Goal: Contribute content: Add original content to the website for others to see

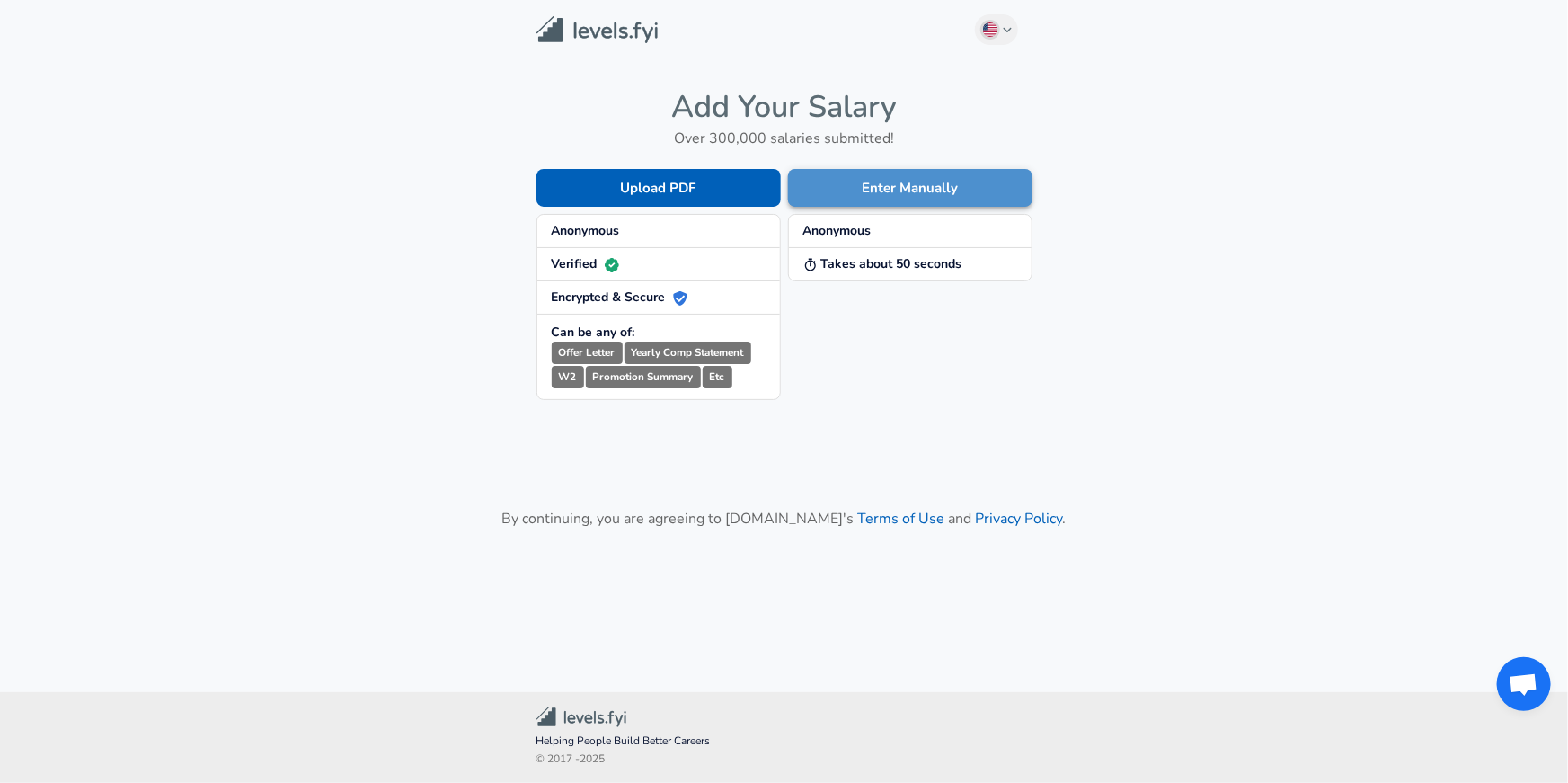
click at [866, 191] on button "Enter Manually" at bounding box center [910, 187] width 244 height 37
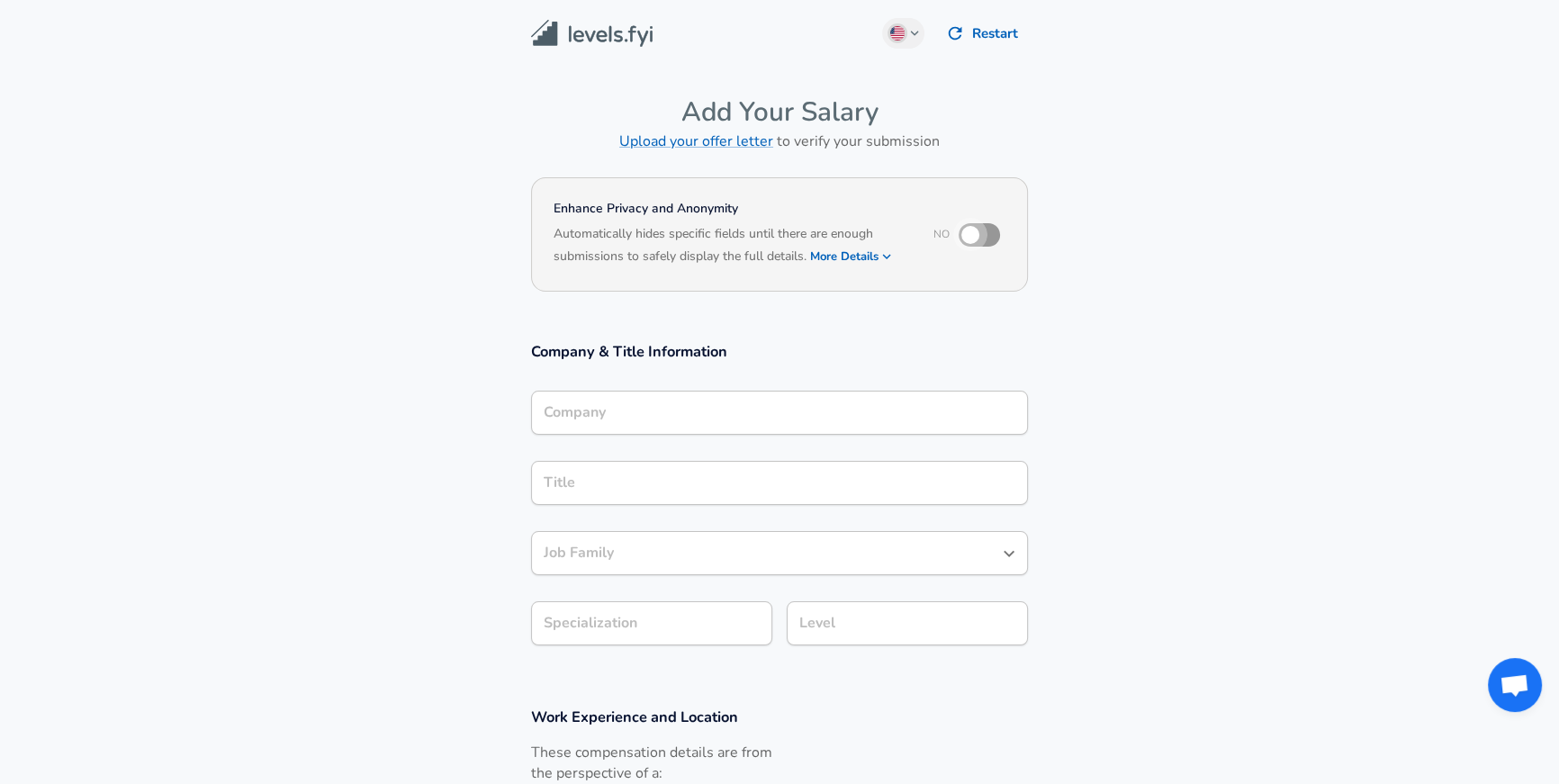
click at [973, 236] on input "checkbox" at bounding box center [970, 235] width 102 height 34
checkbox input "true"
click at [790, 421] on div "Company" at bounding box center [780, 413] width 497 height 44
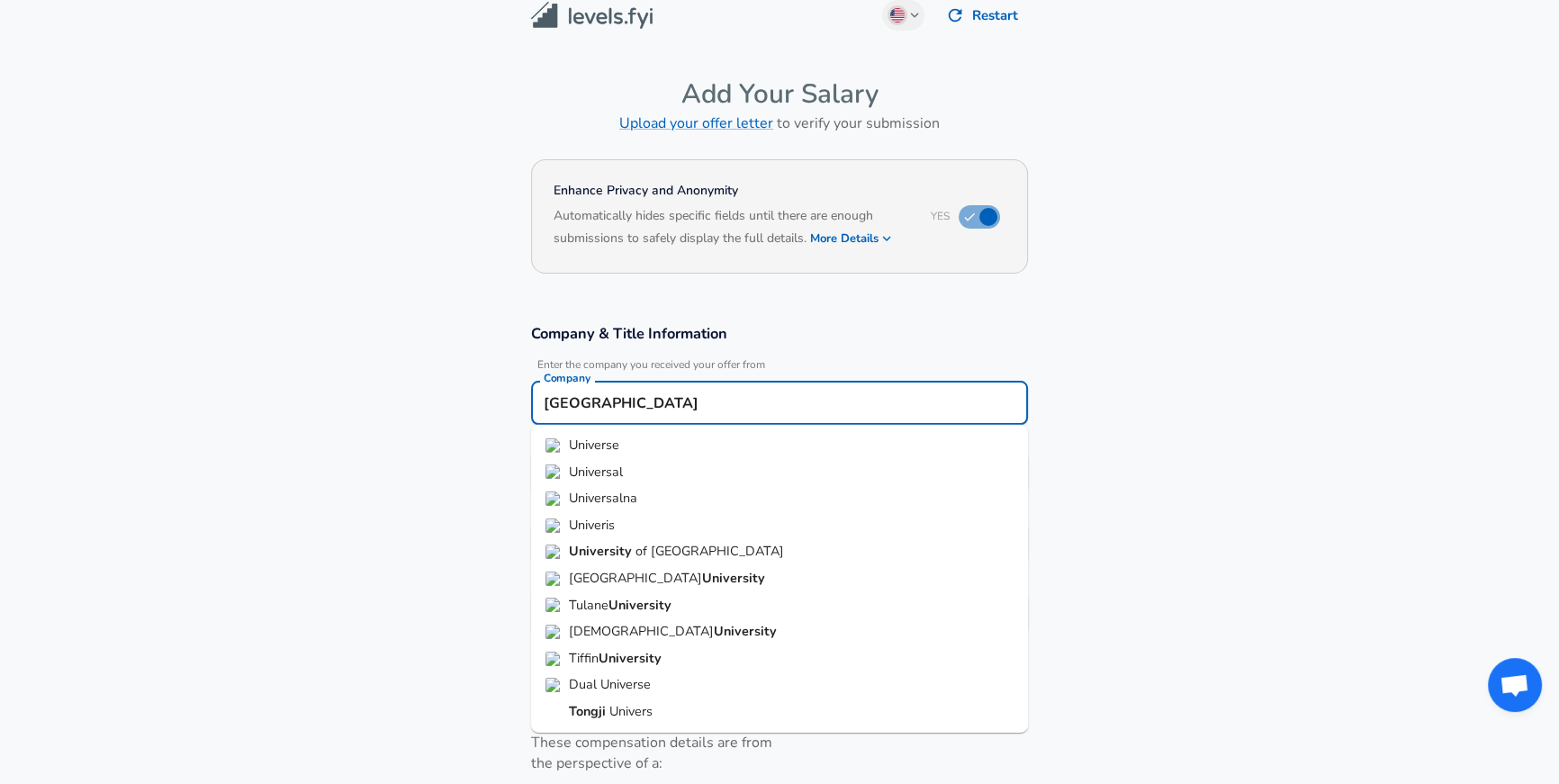
type input "[GEOGRAPHIC_DATA]"
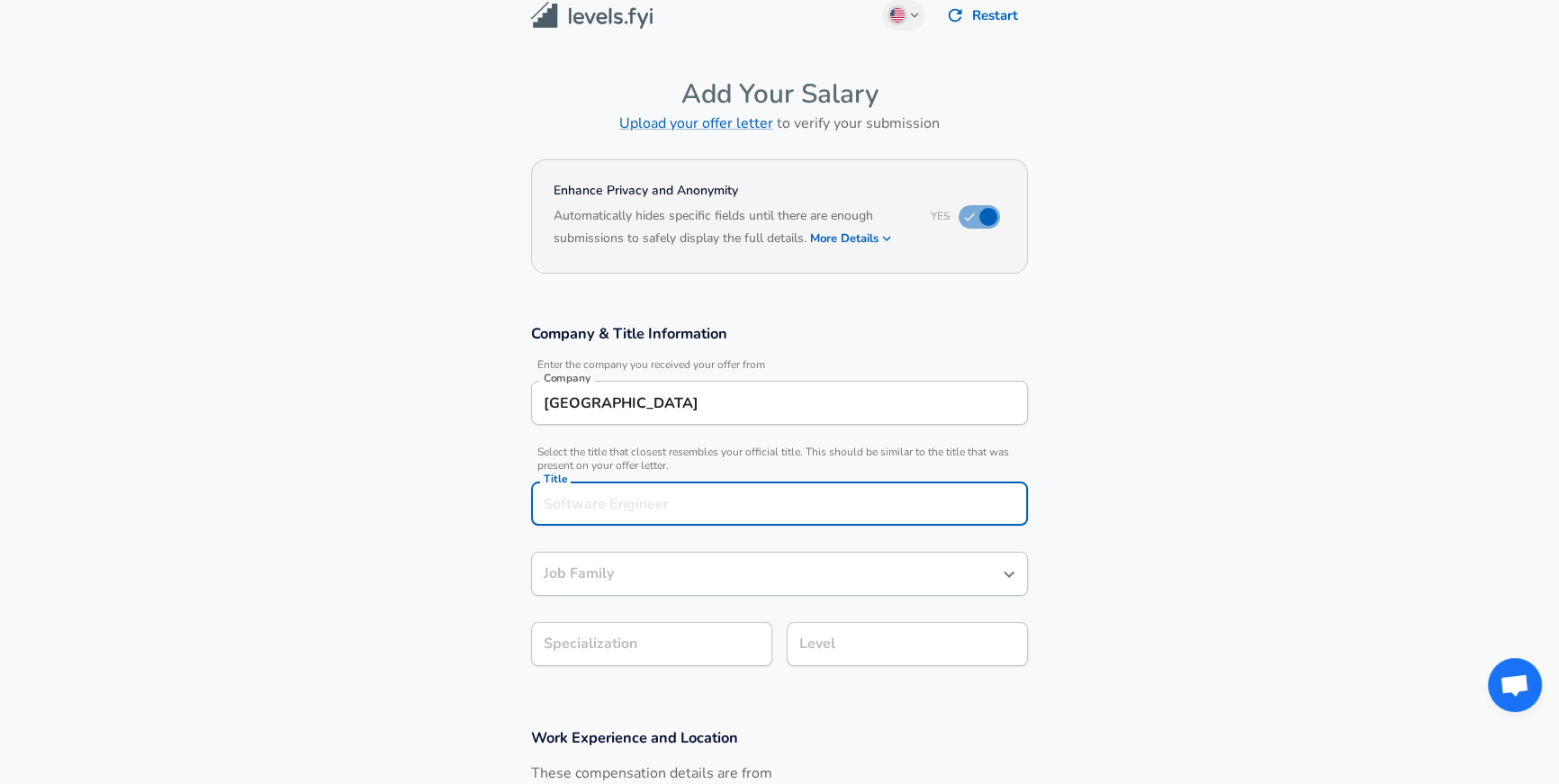
scroll to position [54, 0]
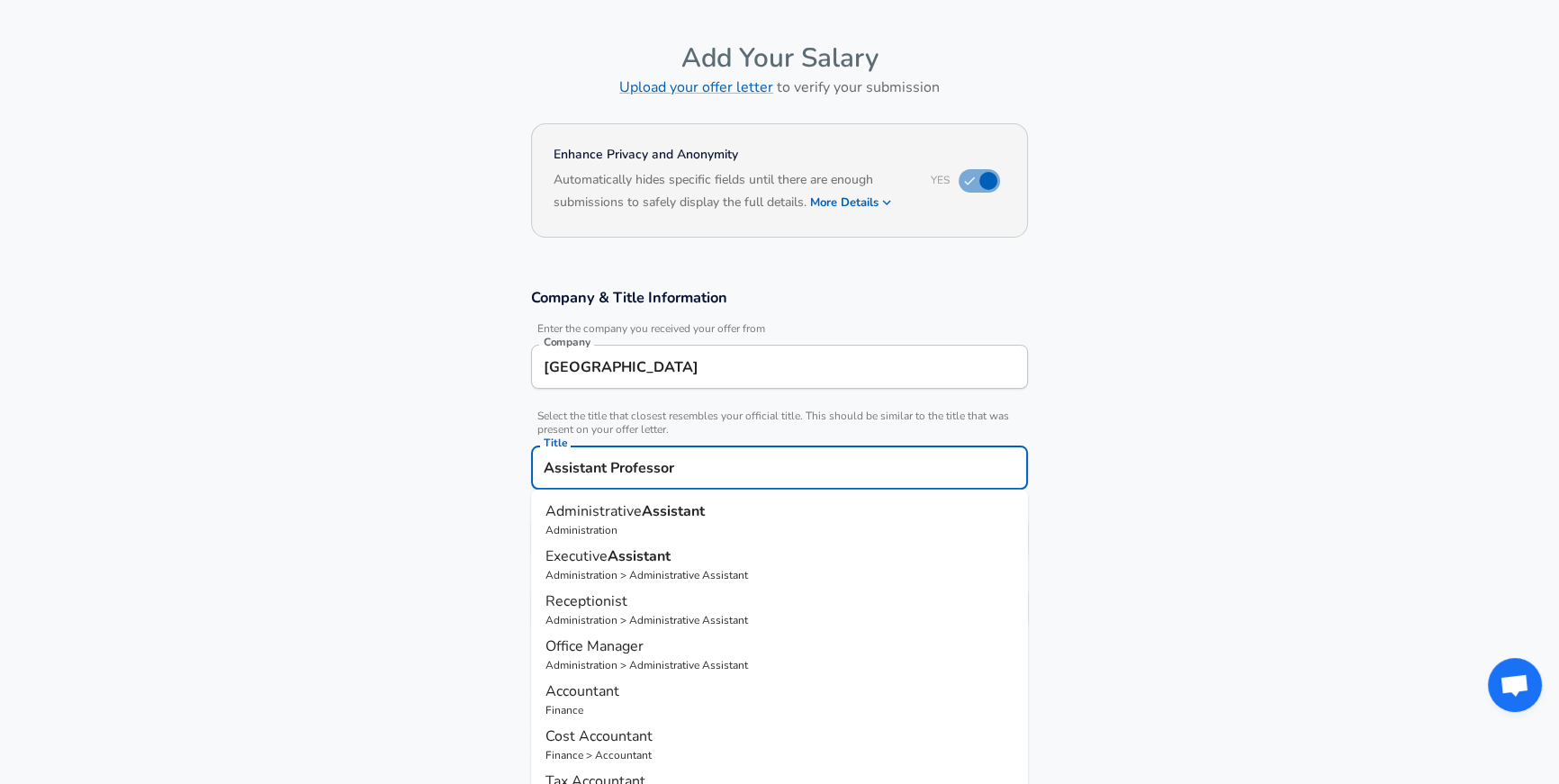
type input "Assistant Professor"
click at [1148, 410] on section "Company & Title Information Enter the company you received your offer from Comp…" at bounding box center [780, 468] width 1559 height 404
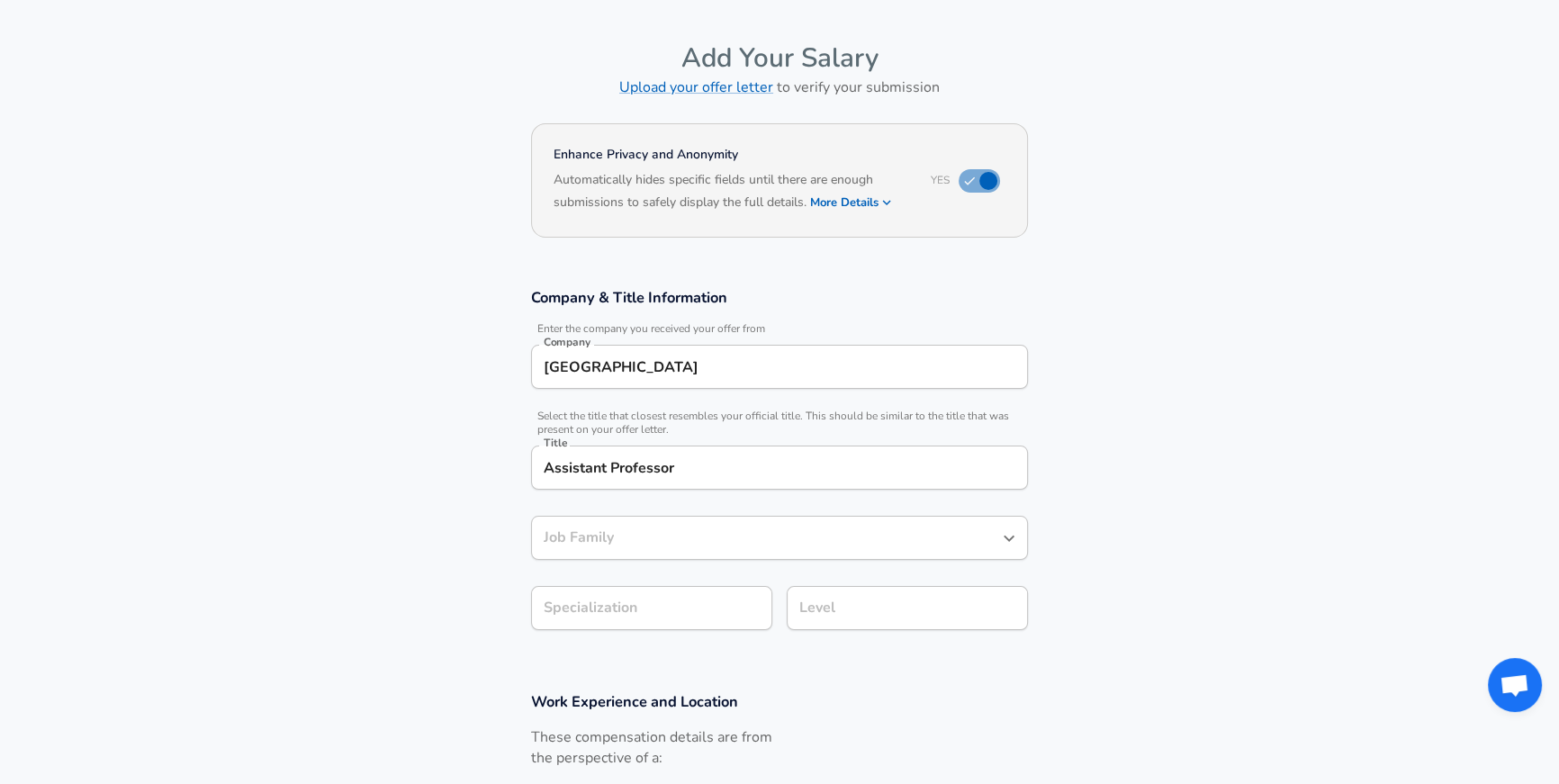
click at [597, 545] on input "Job Family" at bounding box center [766, 538] width 454 height 28
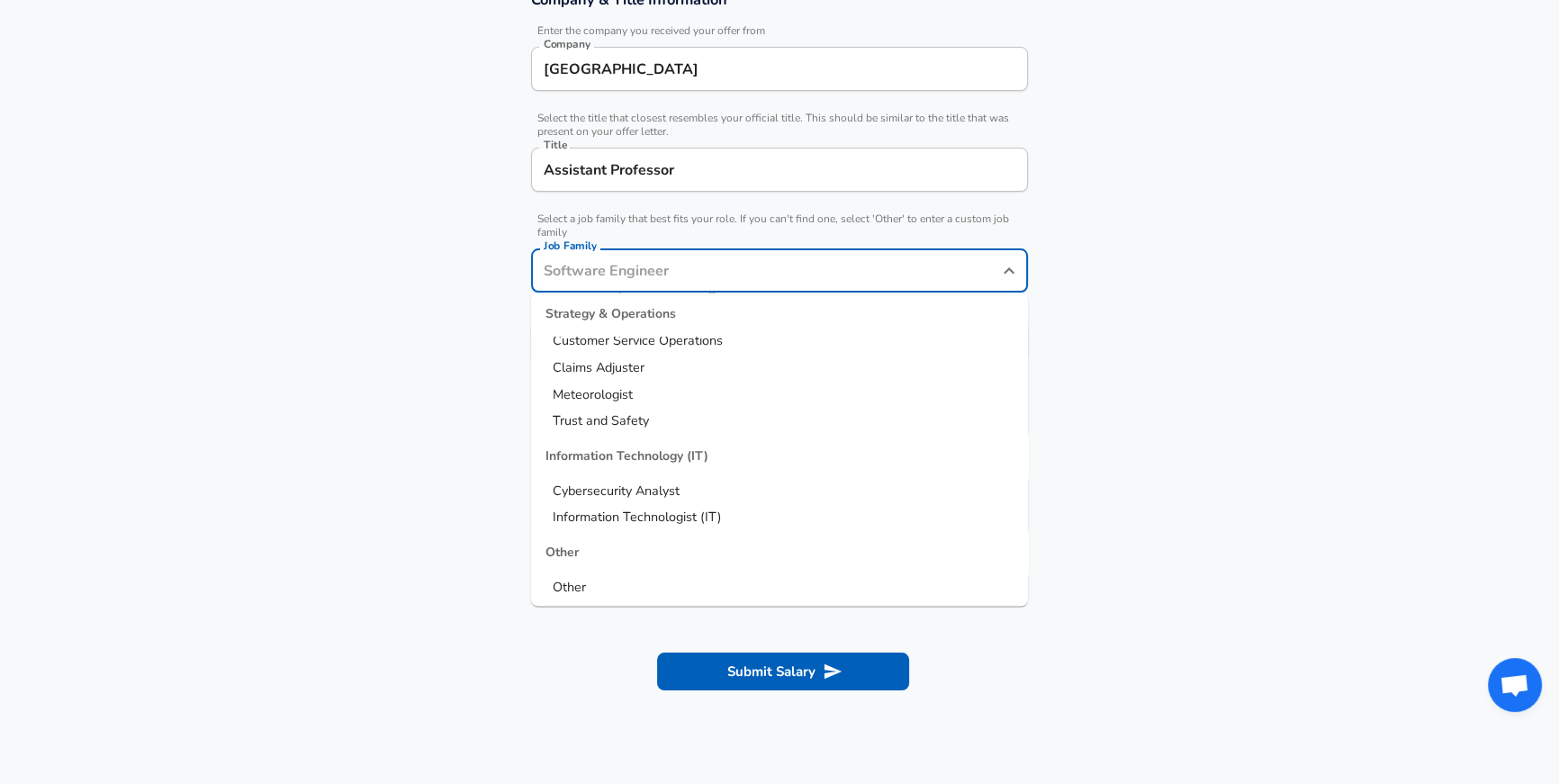
scroll to position [353, 0]
click at [600, 580] on li "Other" at bounding box center [780, 587] width 497 height 27
type input "Other"
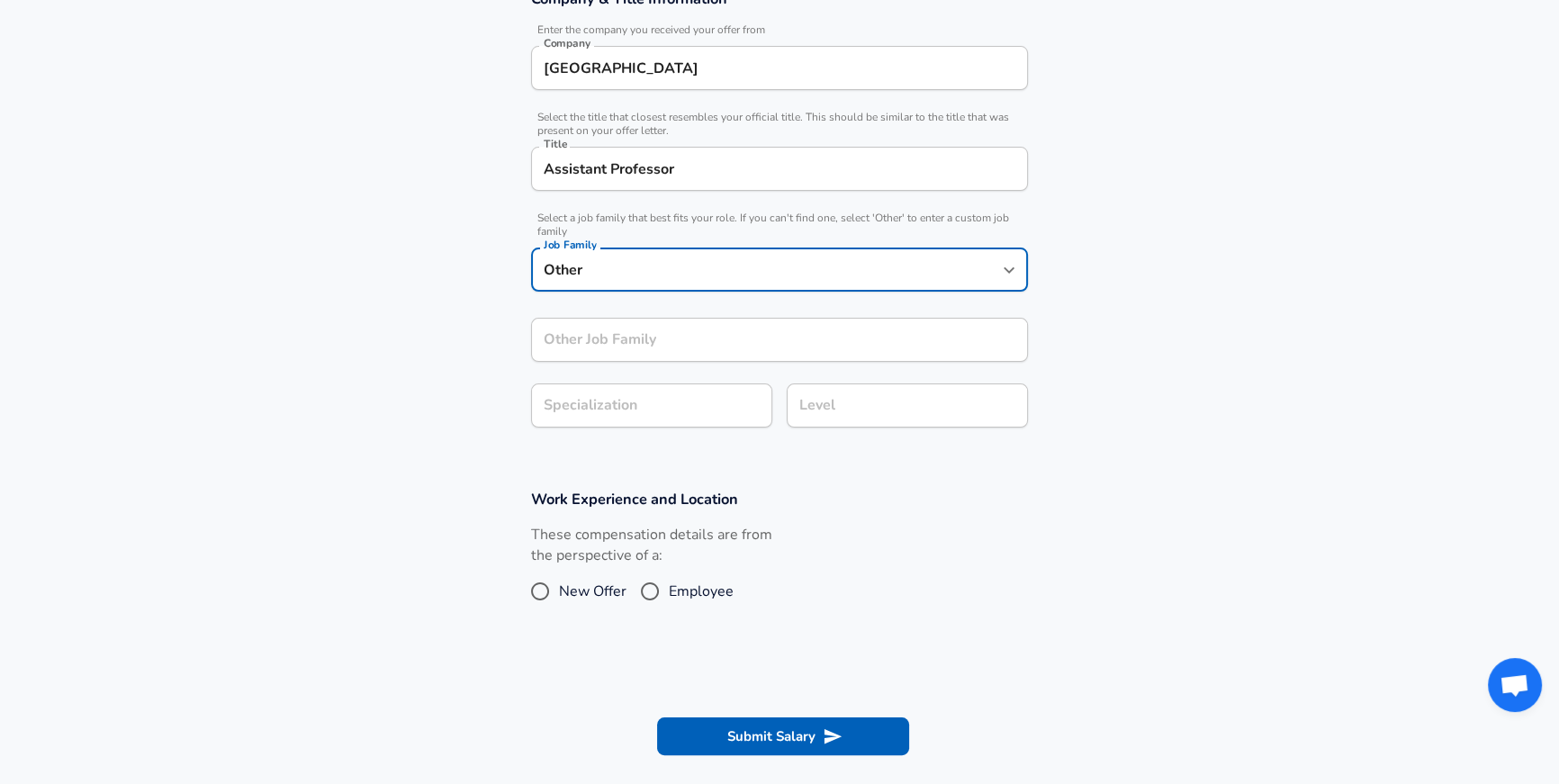
click at [596, 337] on input "Other Job Family" at bounding box center [780, 340] width 497 height 44
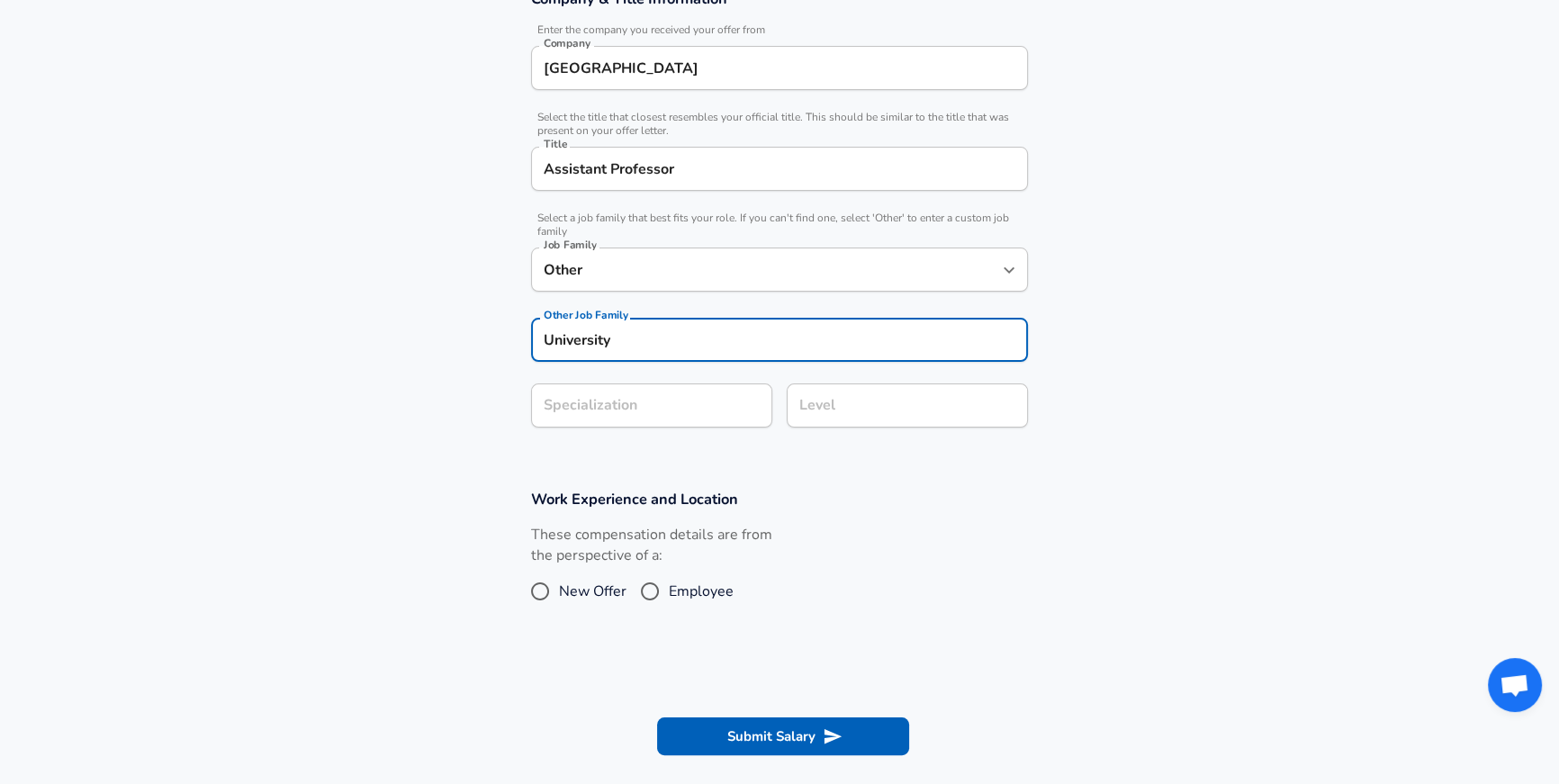
type input "University"
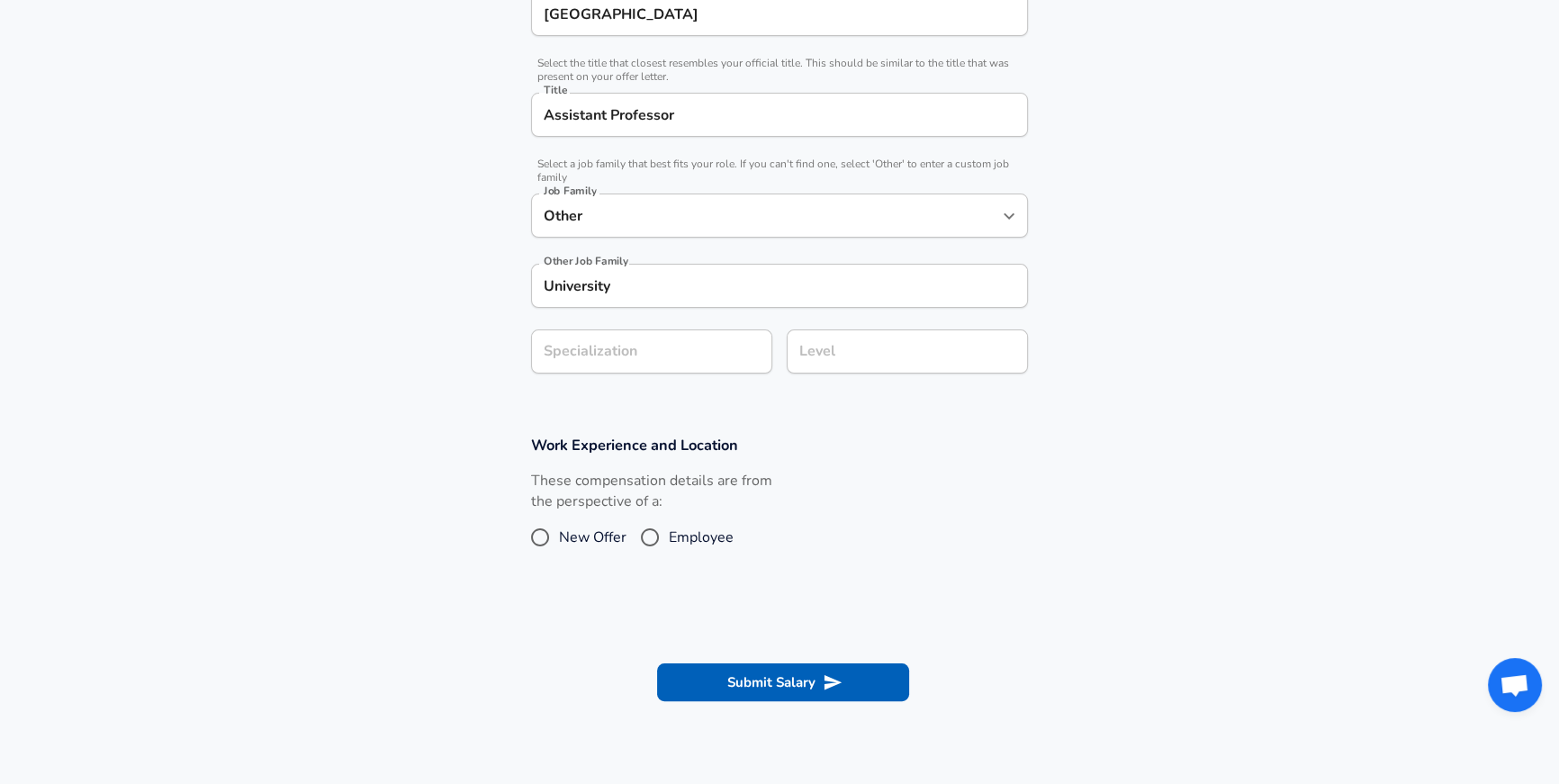
click at [709, 539] on span "Employee" at bounding box center [701, 538] width 65 height 22
click at [669, 539] on input "Employee" at bounding box center [649, 538] width 37 height 29
radio input "true"
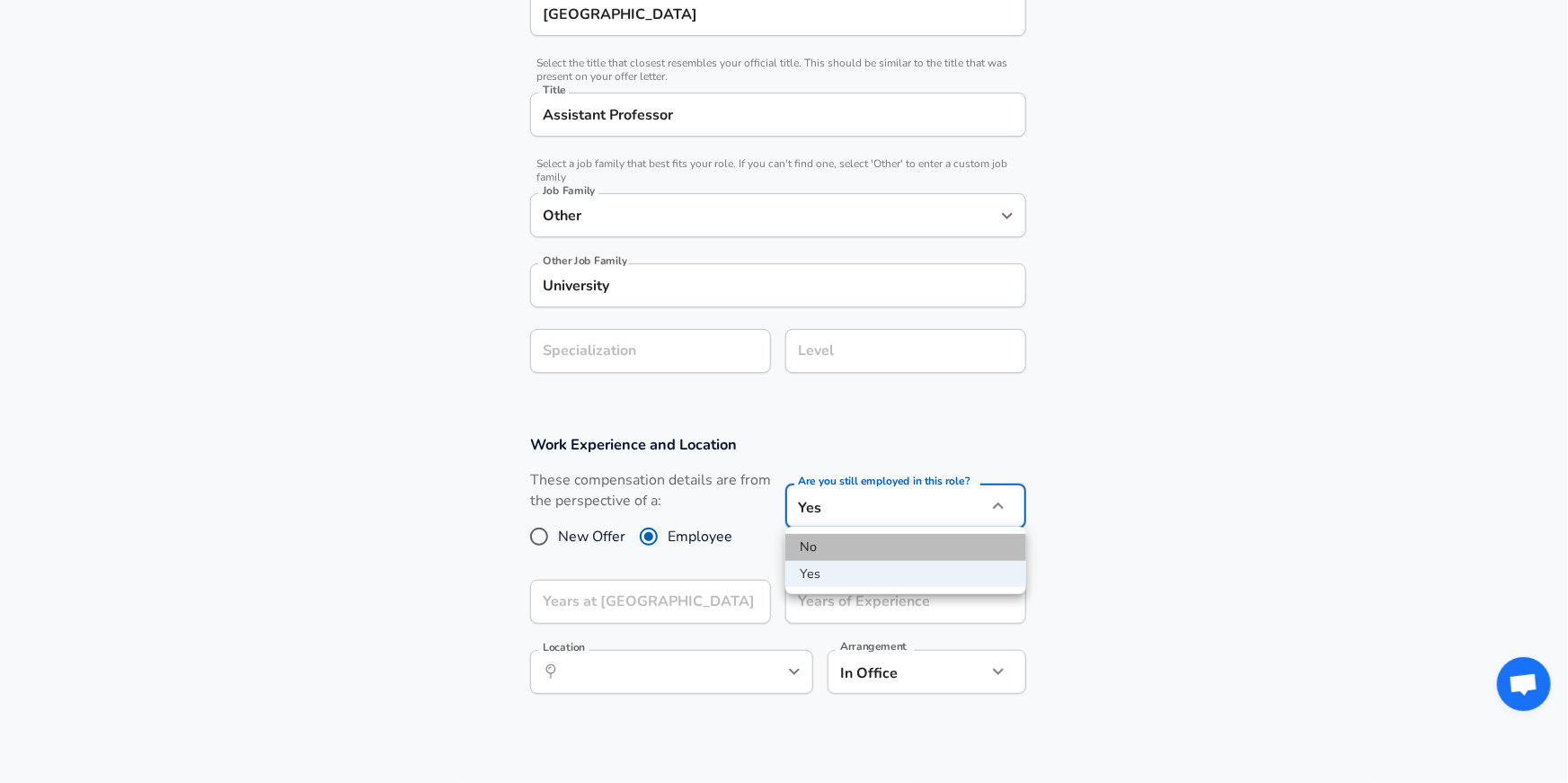
click at [819, 548] on li "No" at bounding box center [906, 548] width 241 height 27
type input "no"
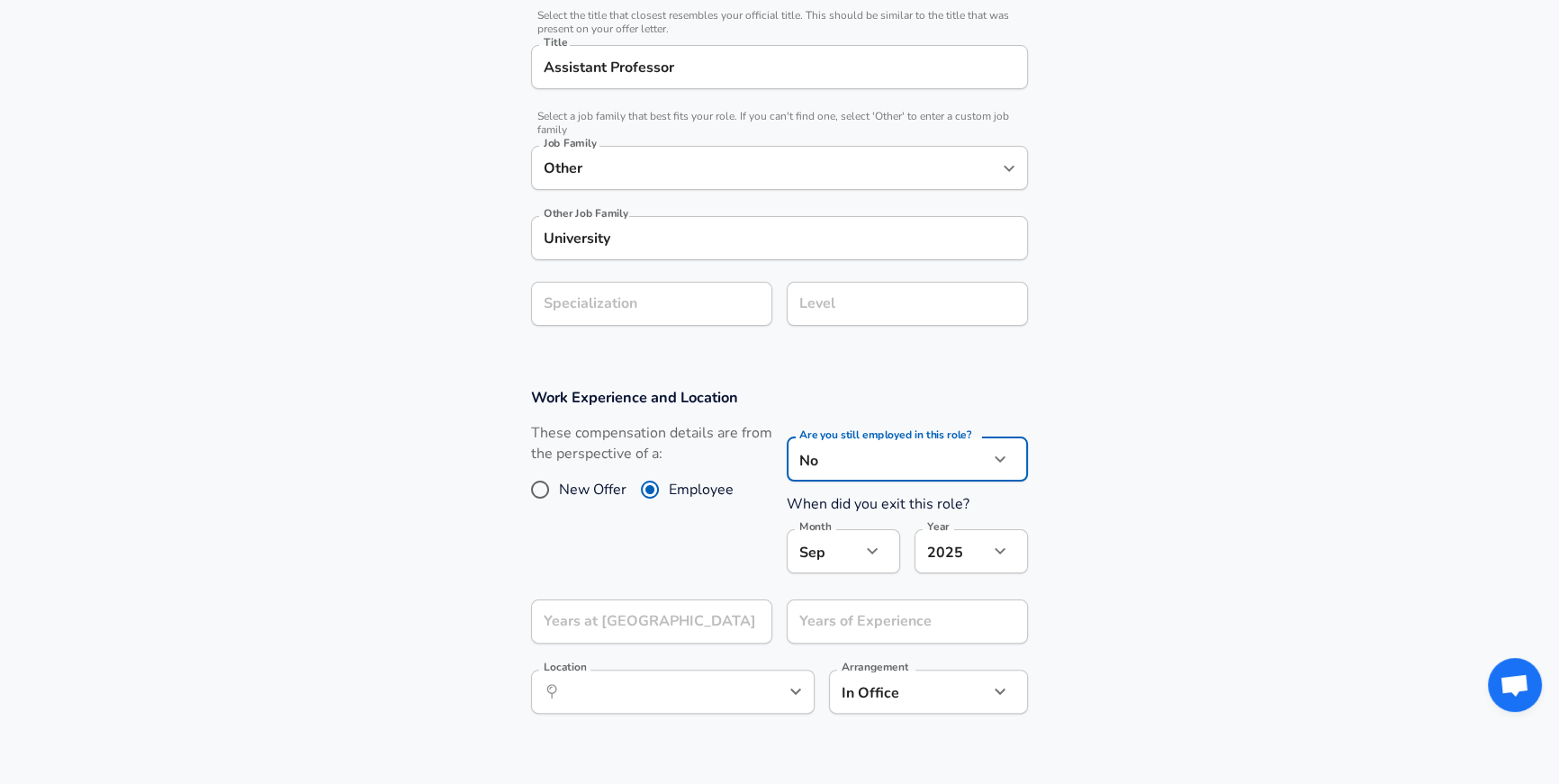
scroll to position [470, 0]
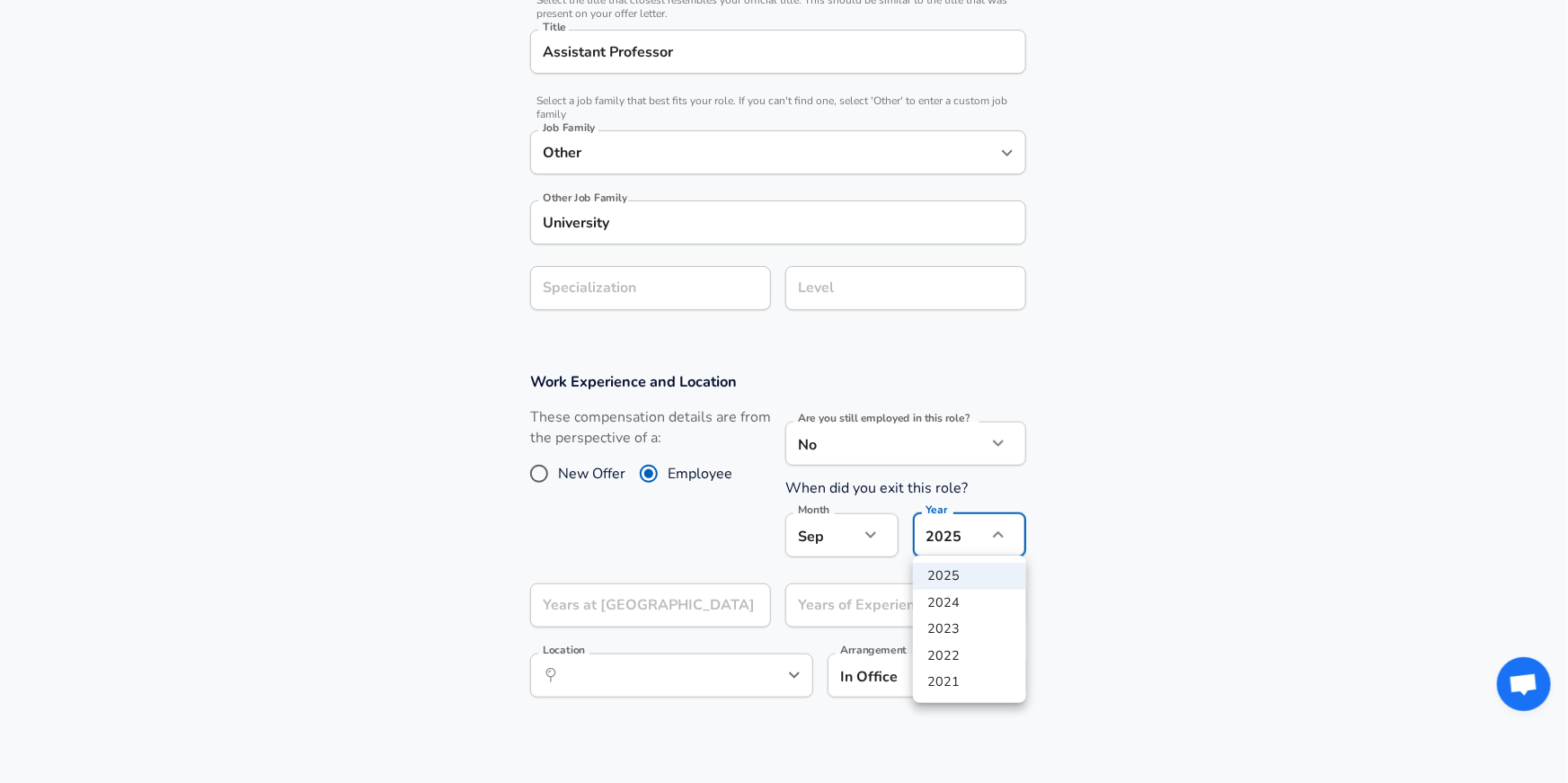
click at [969, 628] on li "2023" at bounding box center [969, 629] width 113 height 27
type input "2023"
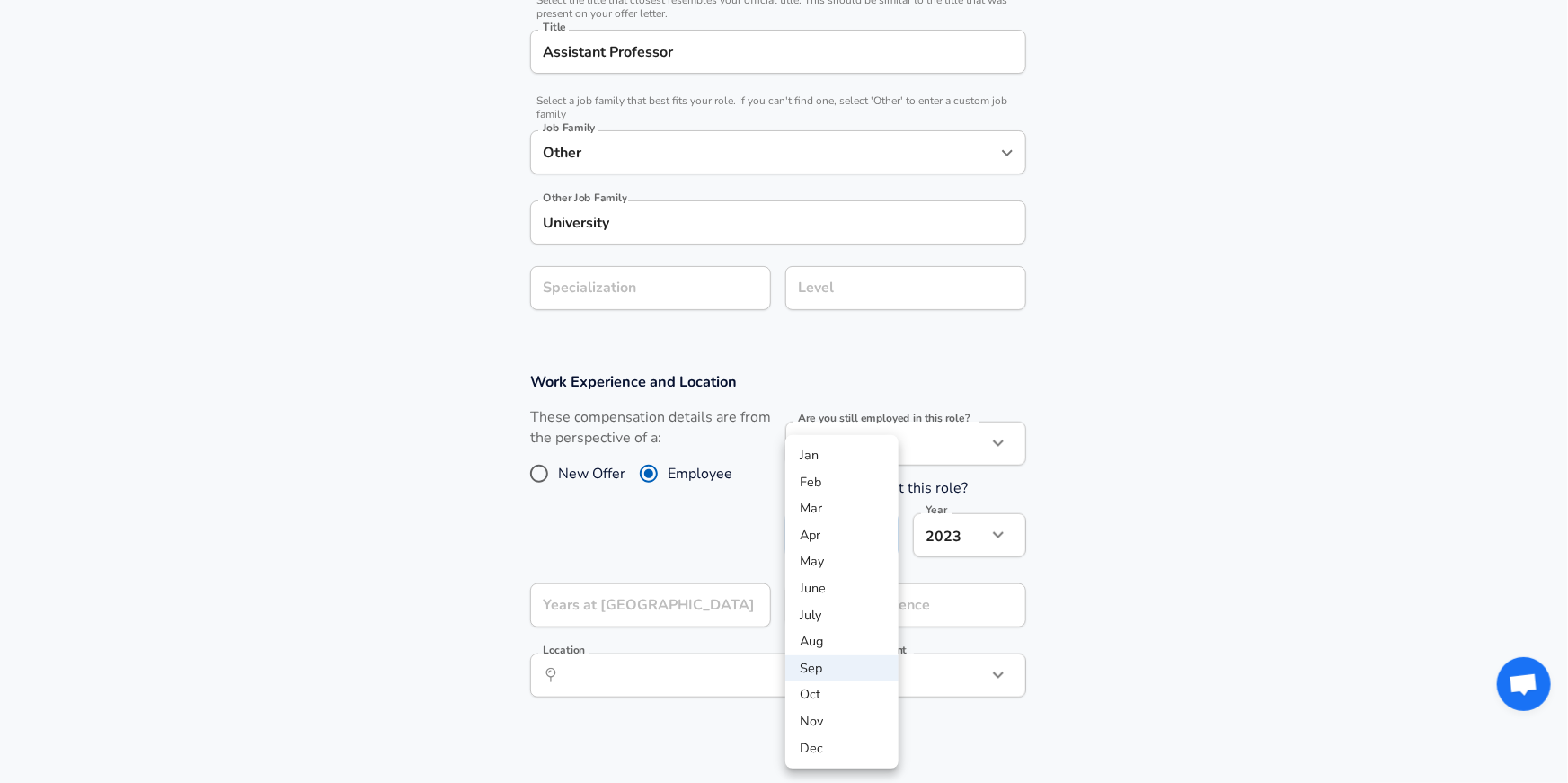
click at [821, 688] on li "Oct" at bounding box center [842, 695] width 113 height 27
type input "10"
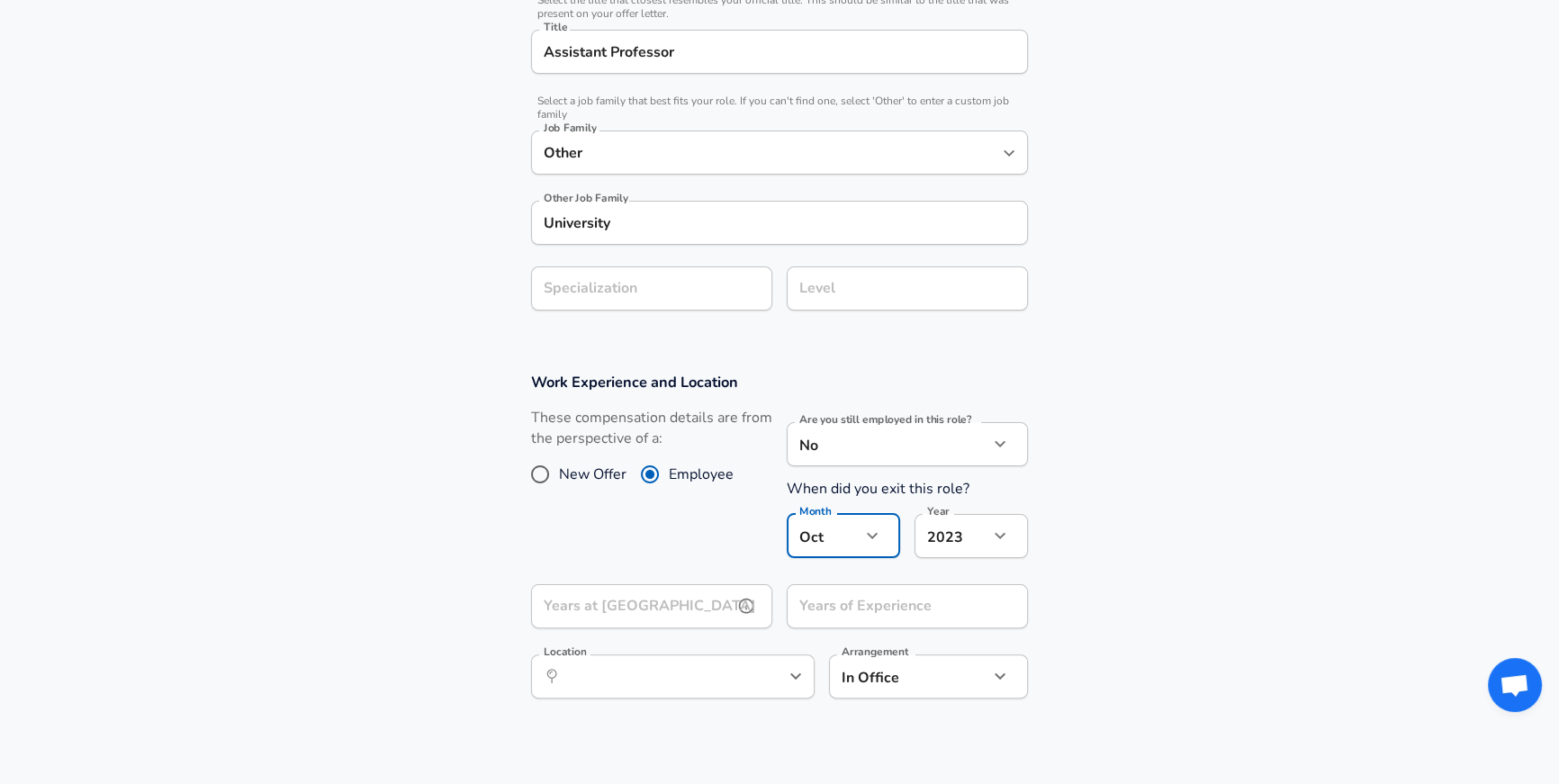
click at [662, 606] on input "Years at [GEOGRAPHIC_DATA]" at bounding box center [632, 606] width 202 height 44
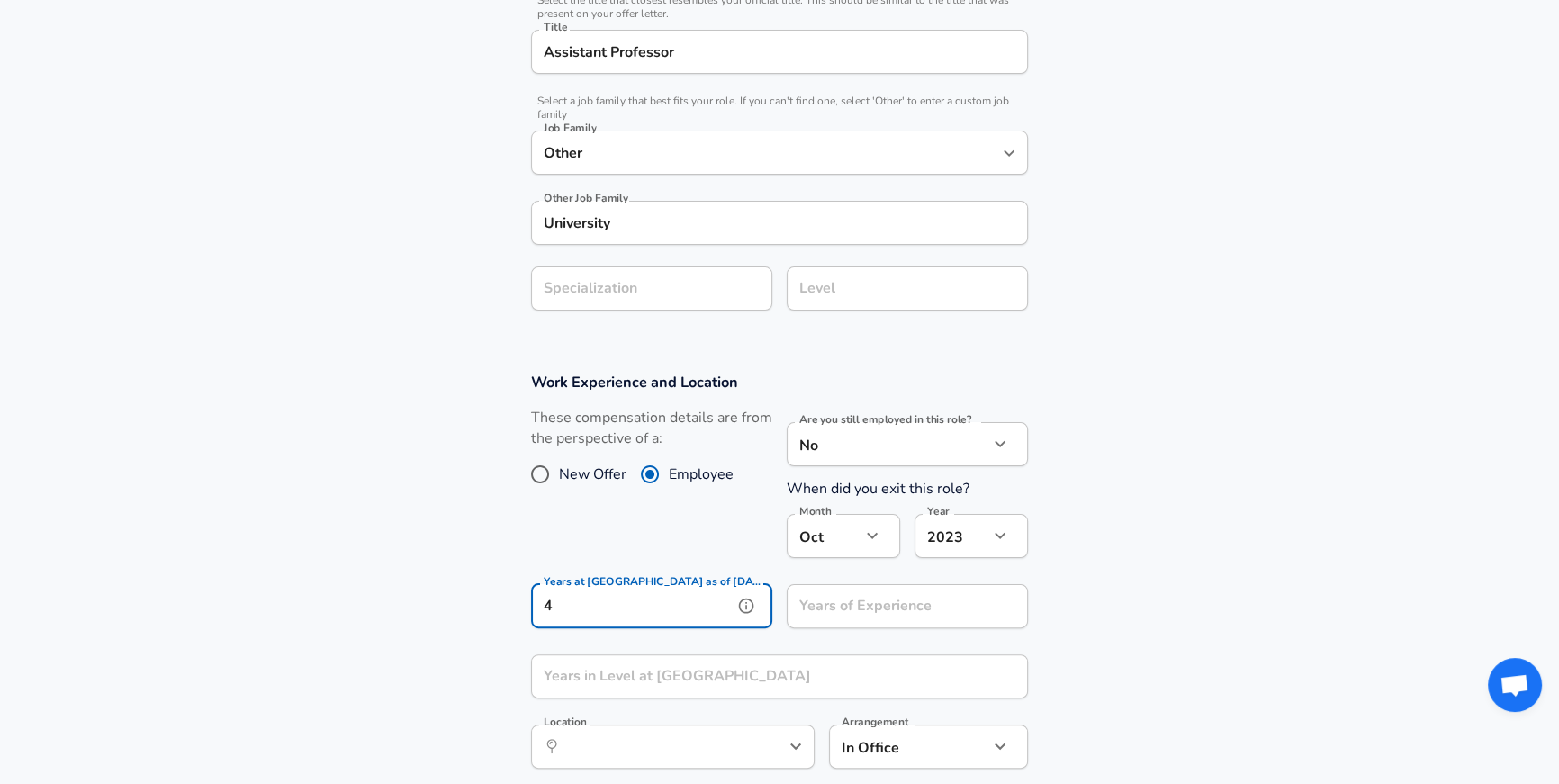
type input "4"
click at [868, 611] on input "Years of Experience" at bounding box center [887, 606] width 202 height 44
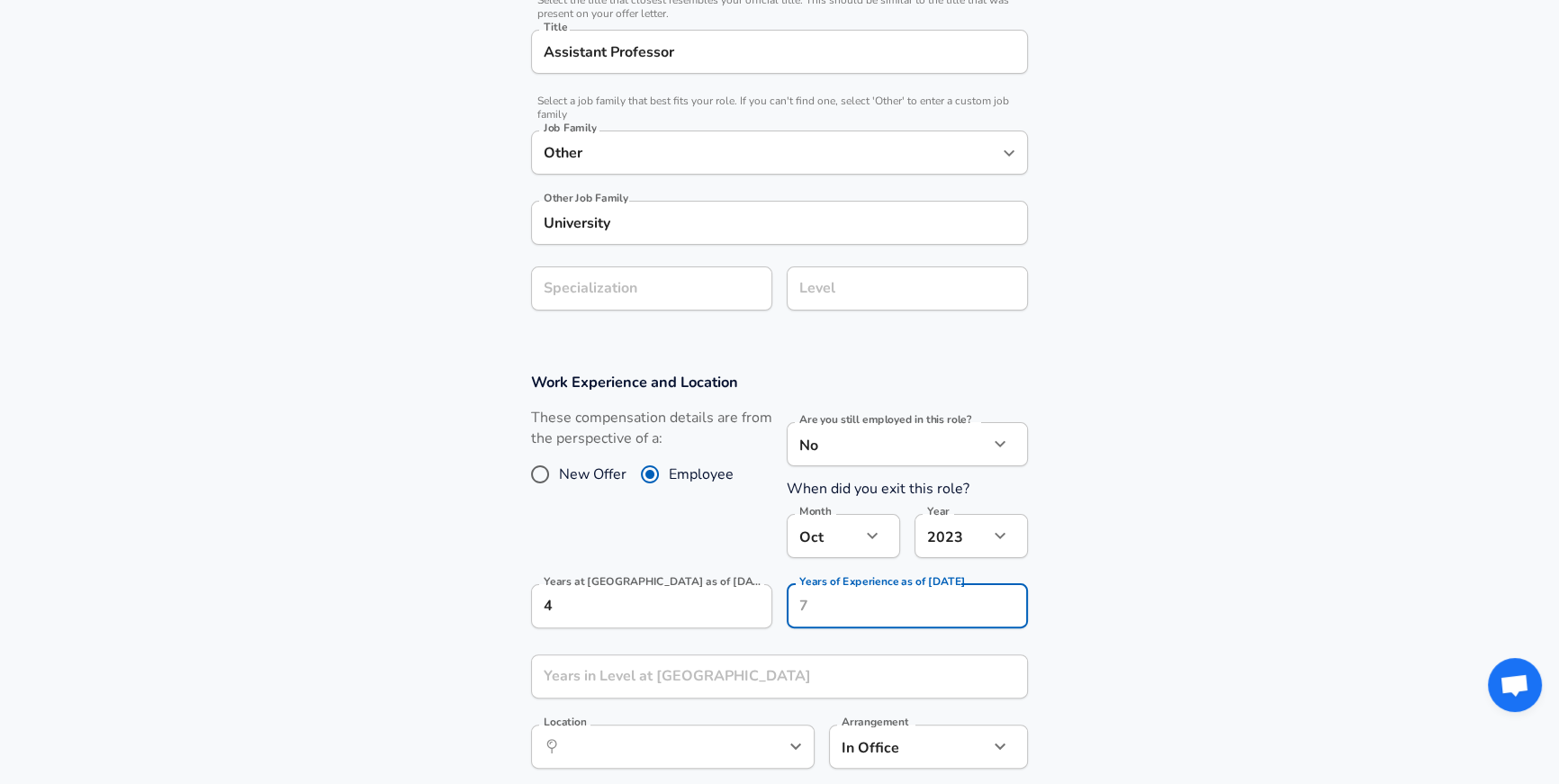
click at [1140, 606] on section "Work Experience and Location These compensation details are from the perspectiv…" at bounding box center [780, 580] width 1559 height 457
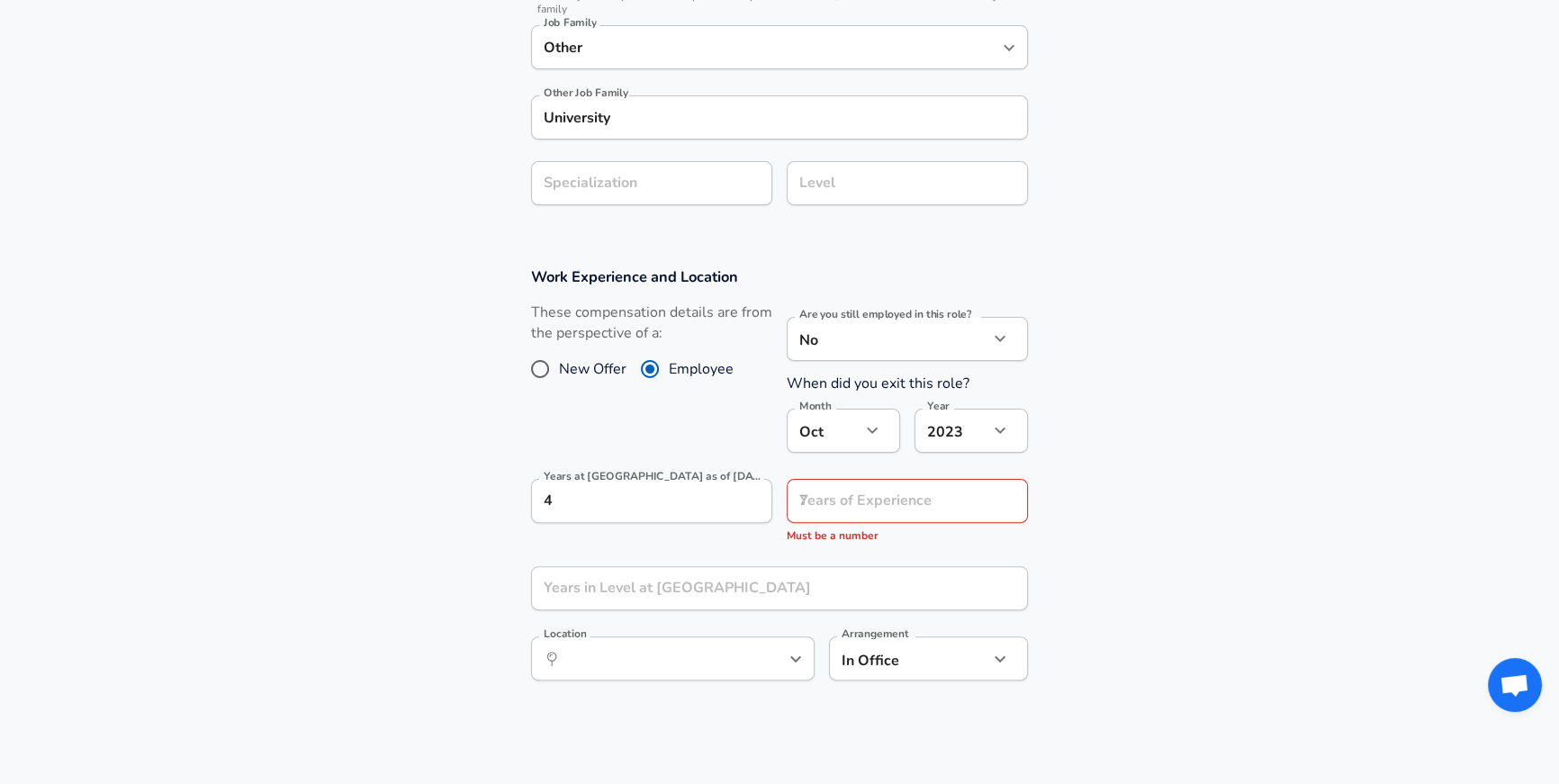
scroll to position [577, 0]
click at [910, 503] on input "Years of Experience as of [DATE]" at bounding box center [887, 499] width 202 height 44
click at [635, 485] on input "4" at bounding box center [632, 499] width 202 height 44
click at [740, 496] on icon "help" at bounding box center [747, 498] width 16 height 16
click at [1009, 496] on icon "help" at bounding box center [1002, 498] width 18 height 18
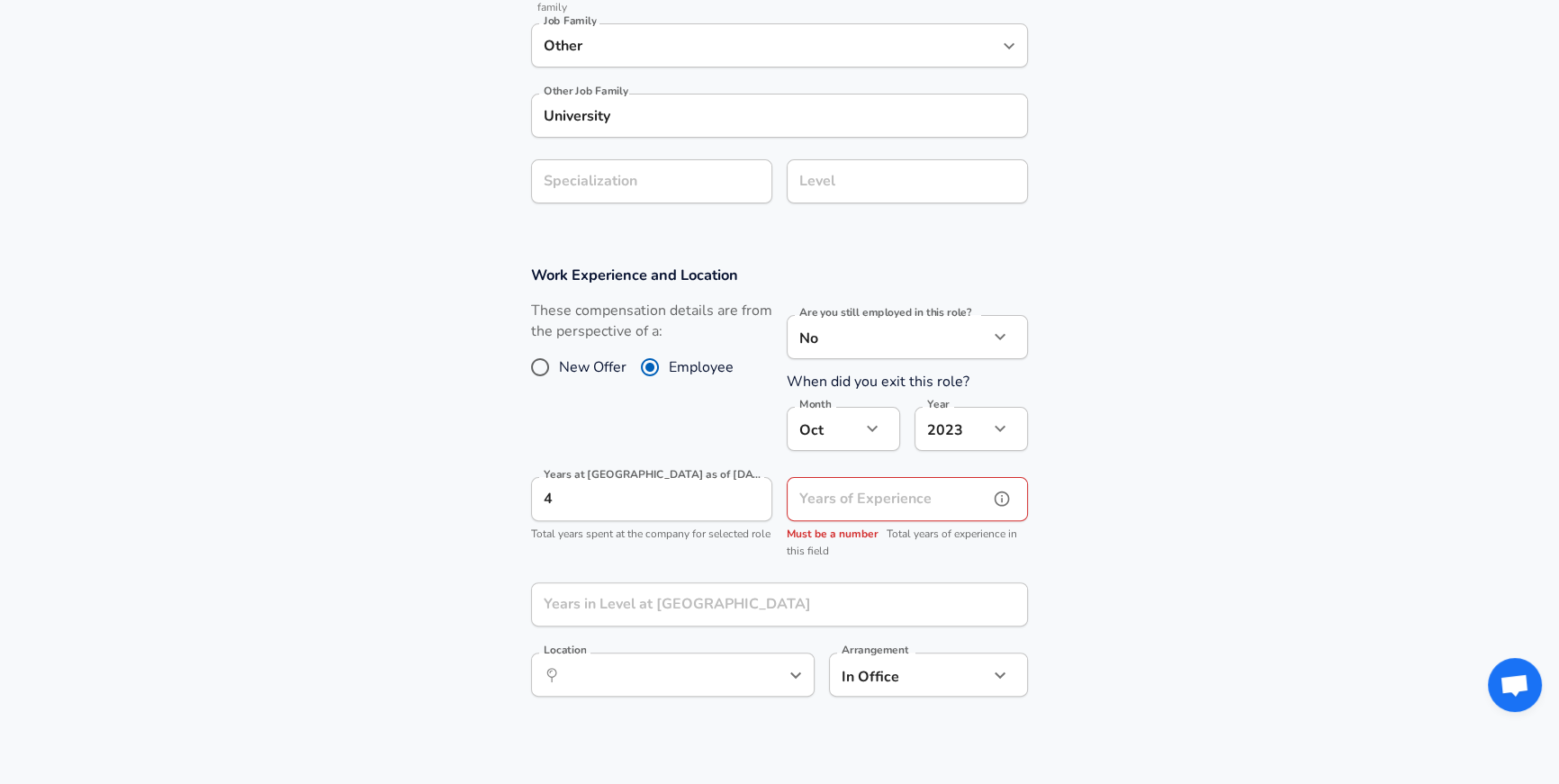
click at [946, 497] on input "Years of Experience" at bounding box center [887, 499] width 202 height 44
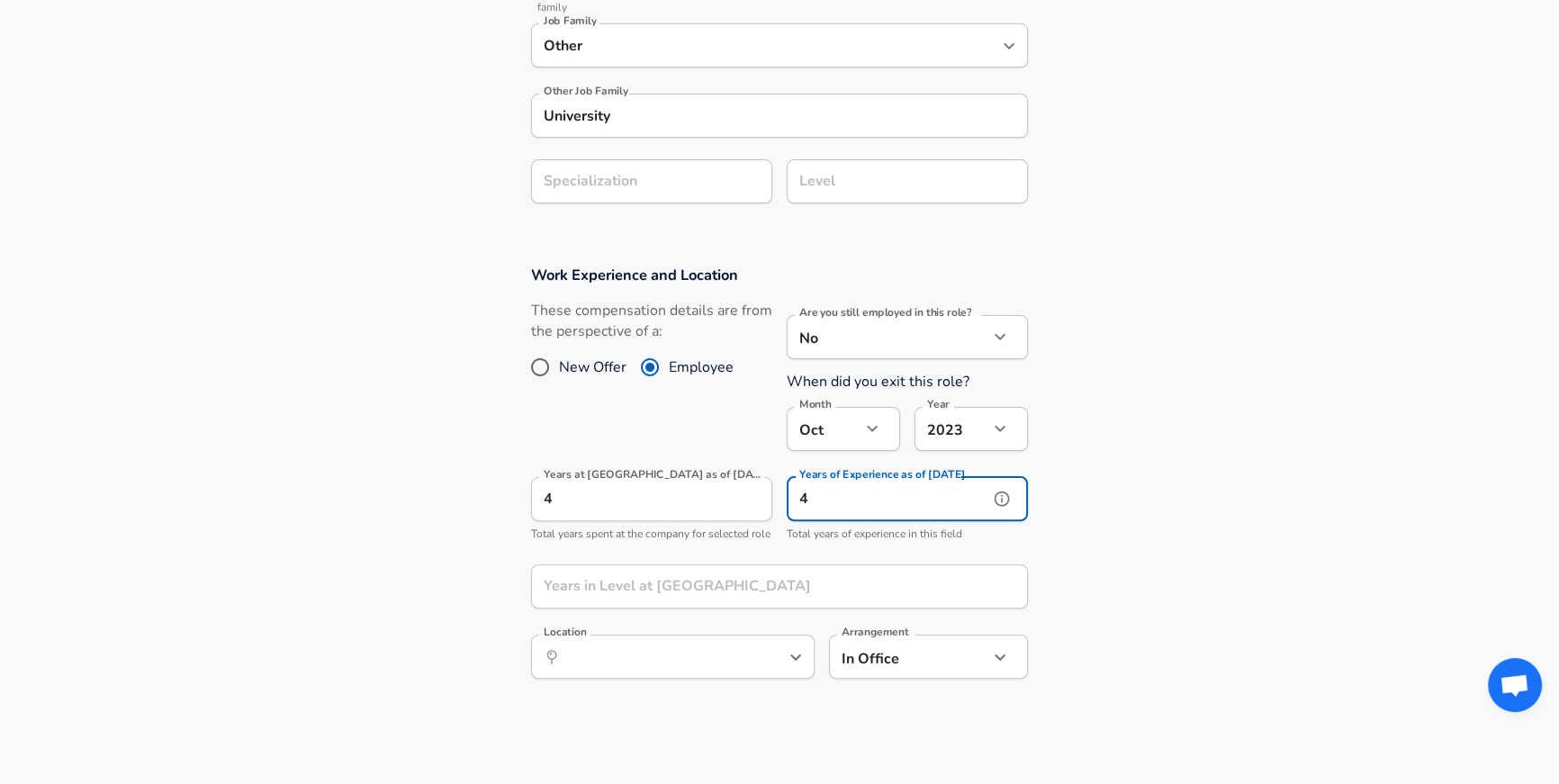
type input "4"
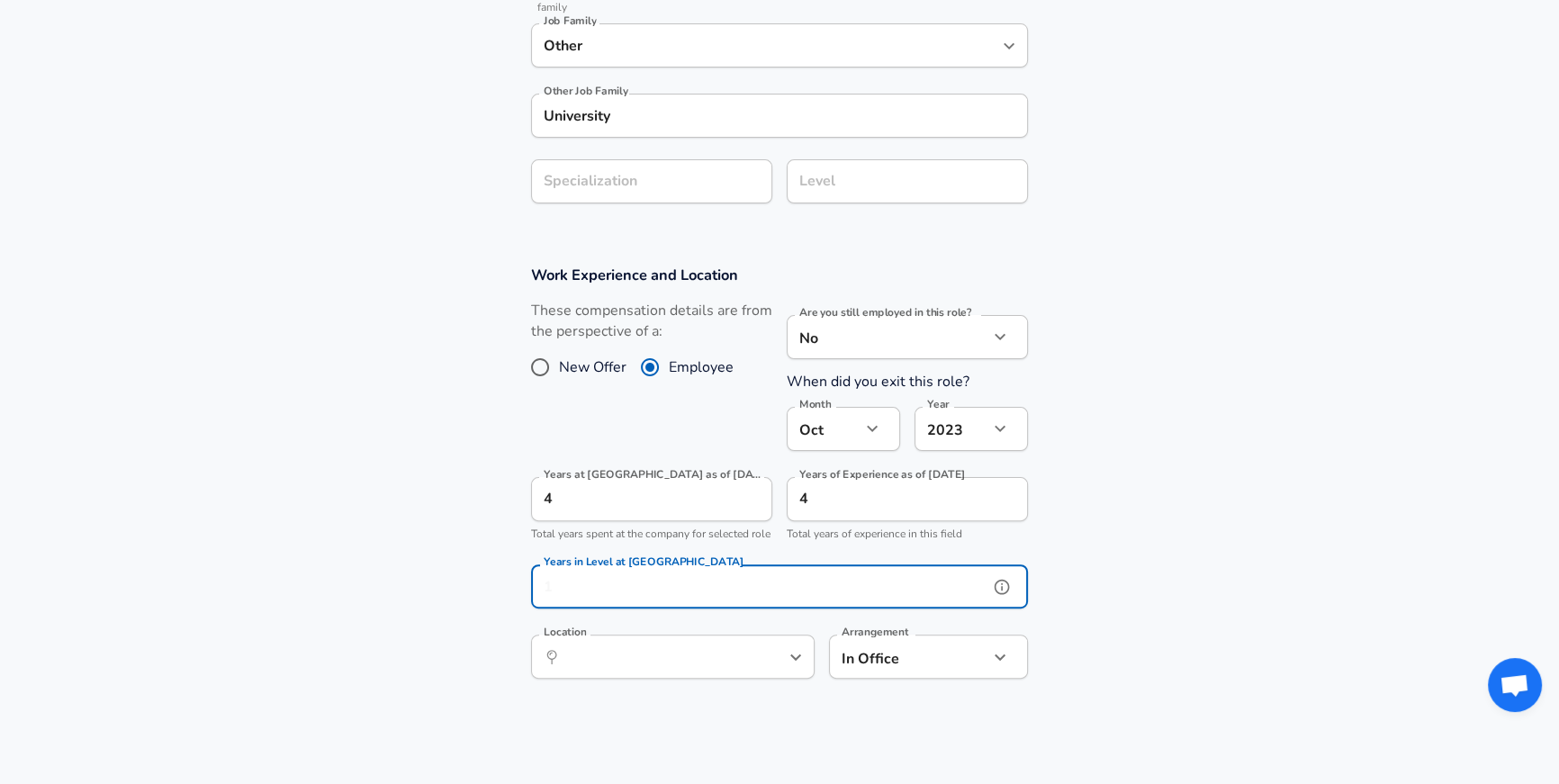
click at [653, 609] on input "Years in Level at [GEOGRAPHIC_DATA]" at bounding box center [759, 586] width 457 height 44
type input "4"
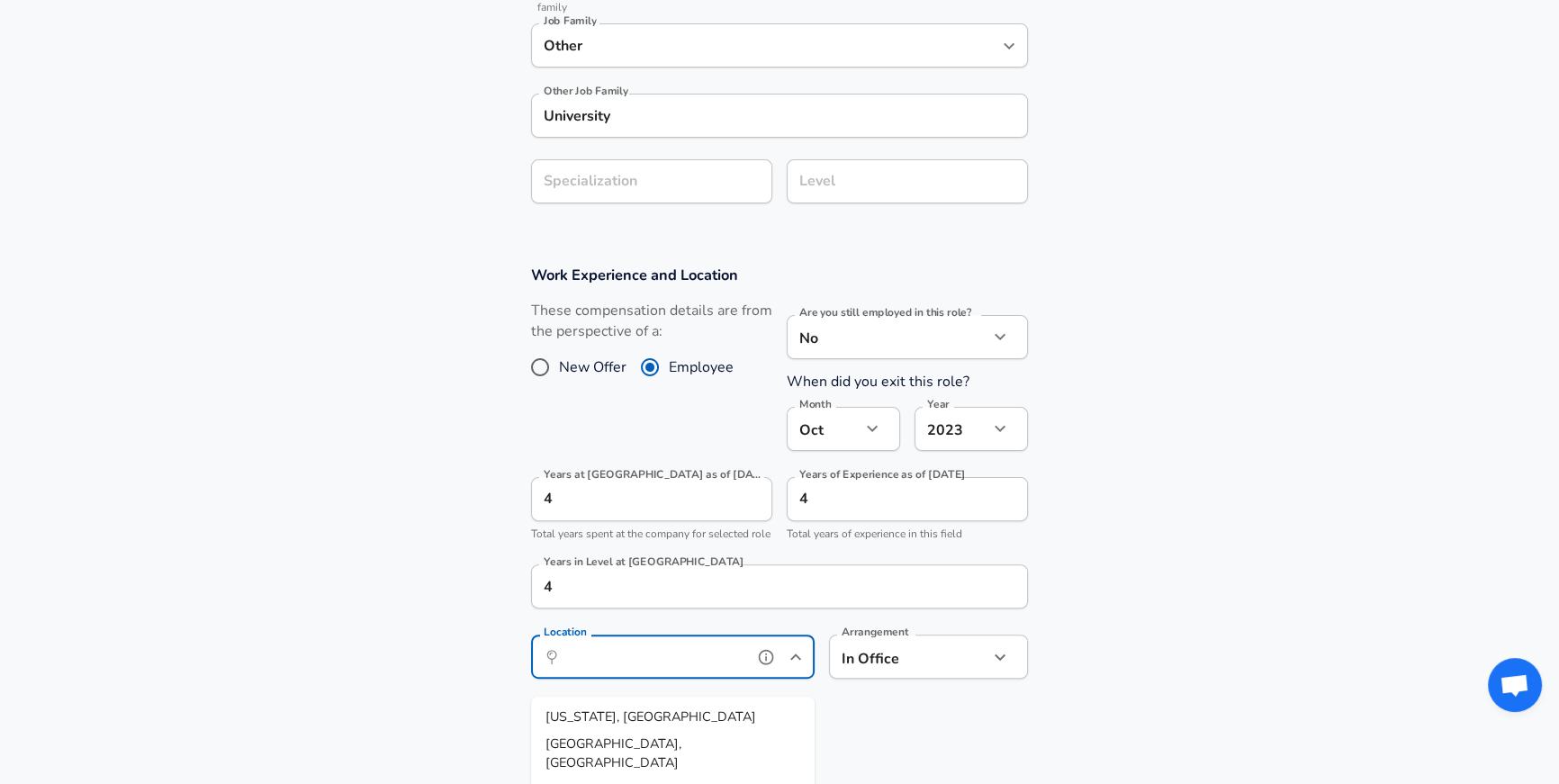
click at [675, 671] on input "Location" at bounding box center [653, 656] width 184 height 28
click at [657, 709] on span ", SH, [GEOGRAPHIC_DATA]" at bounding box center [628, 726] width 165 height 37
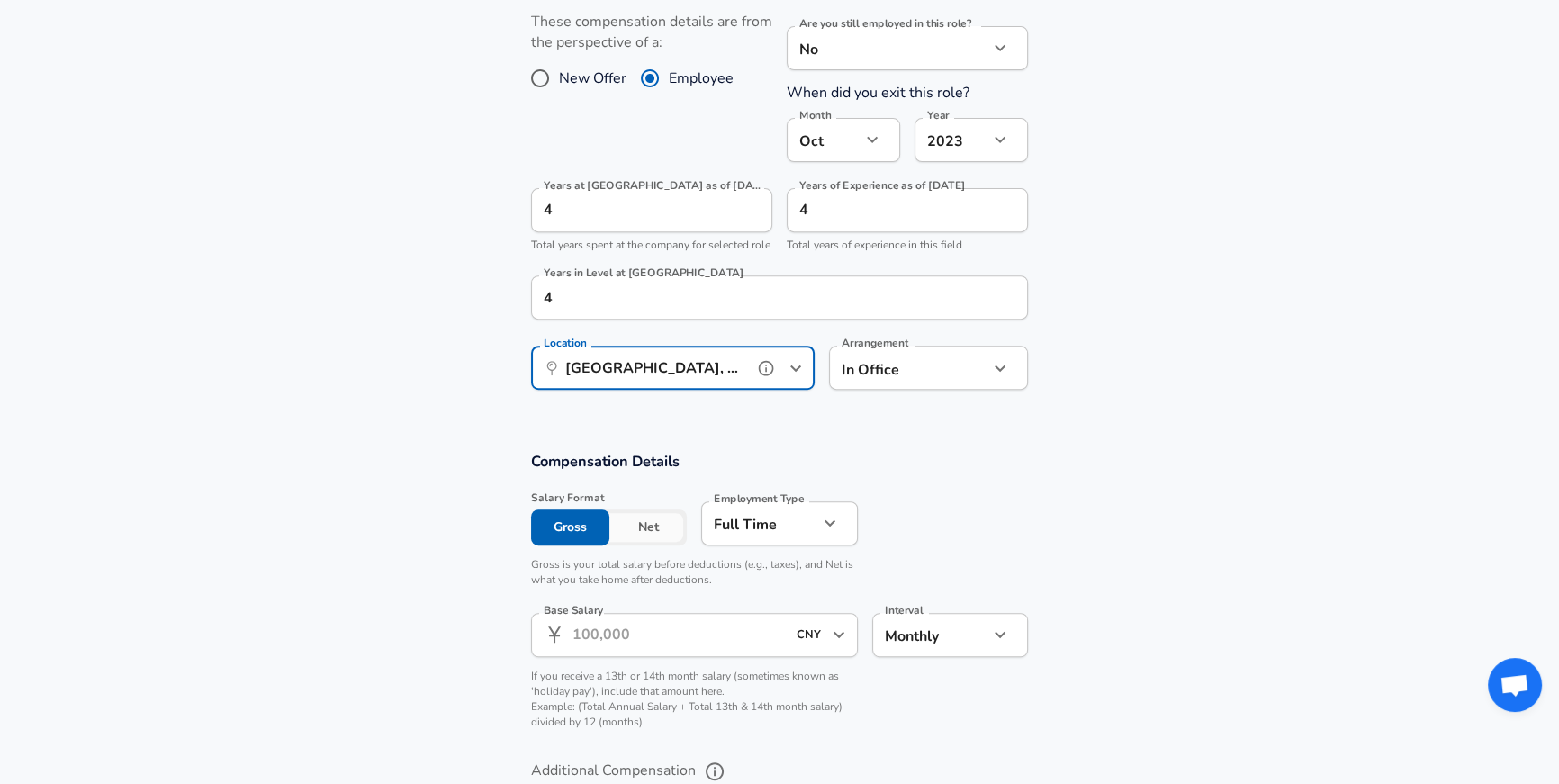
scroll to position [868, 0]
type input "[GEOGRAPHIC_DATA], SH, [GEOGRAPHIC_DATA]"
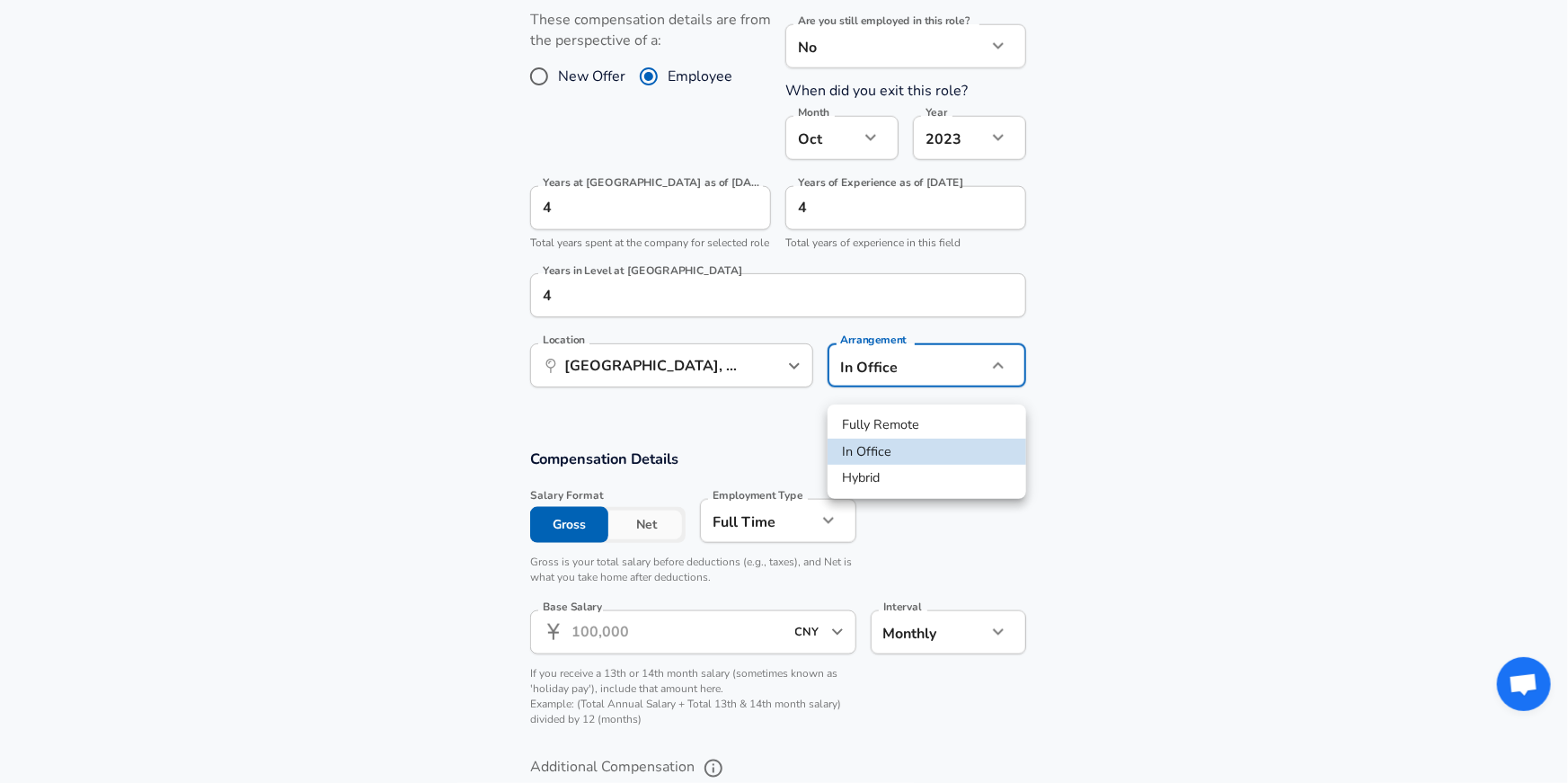
click at [897, 469] on li "Hybrid" at bounding box center [927, 479] width 199 height 27
type input "hybrid"
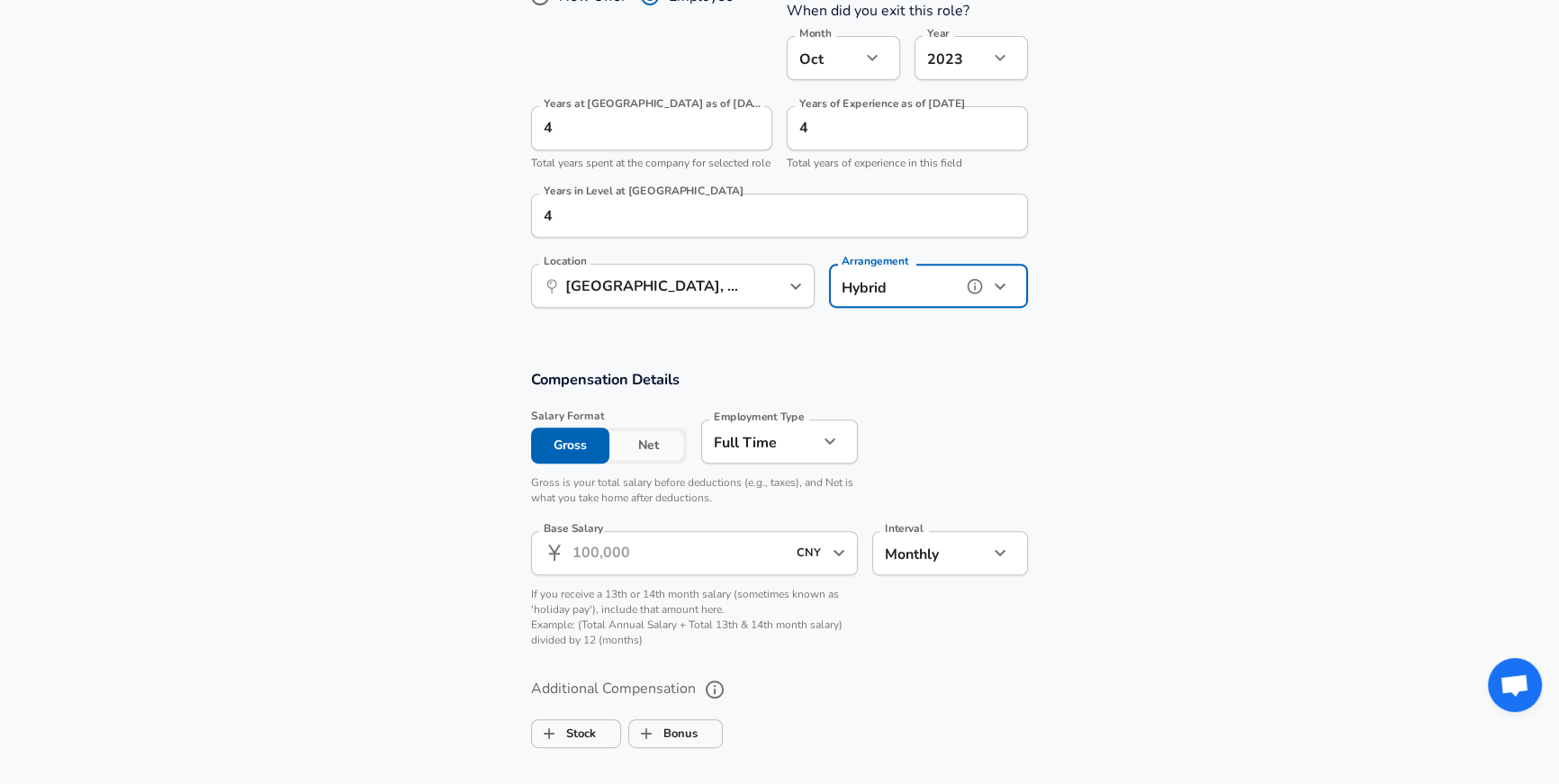
scroll to position [949, 0]
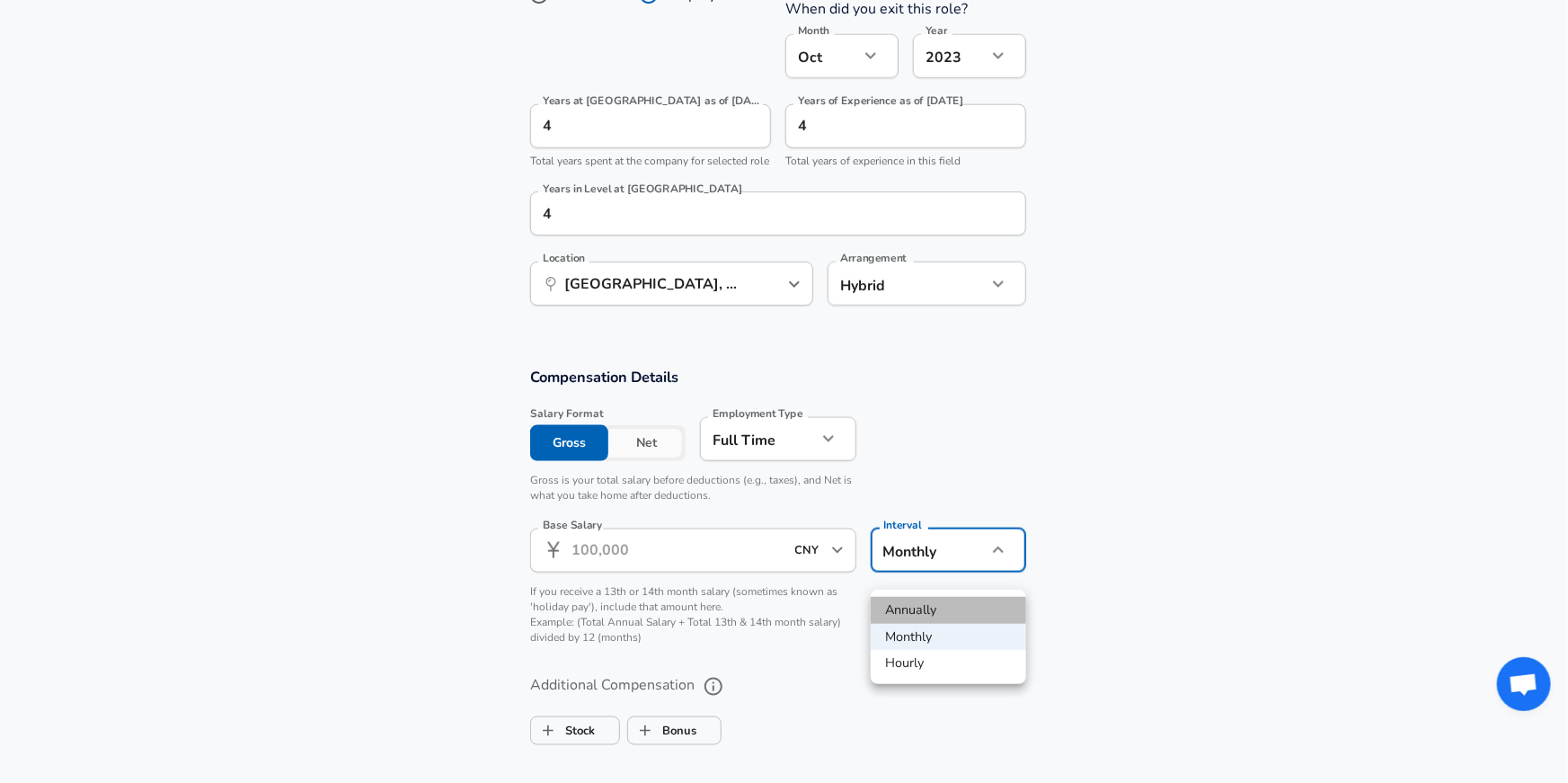
click at [907, 610] on li "Annually" at bounding box center [948, 611] width 156 height 27
type input "yearly"
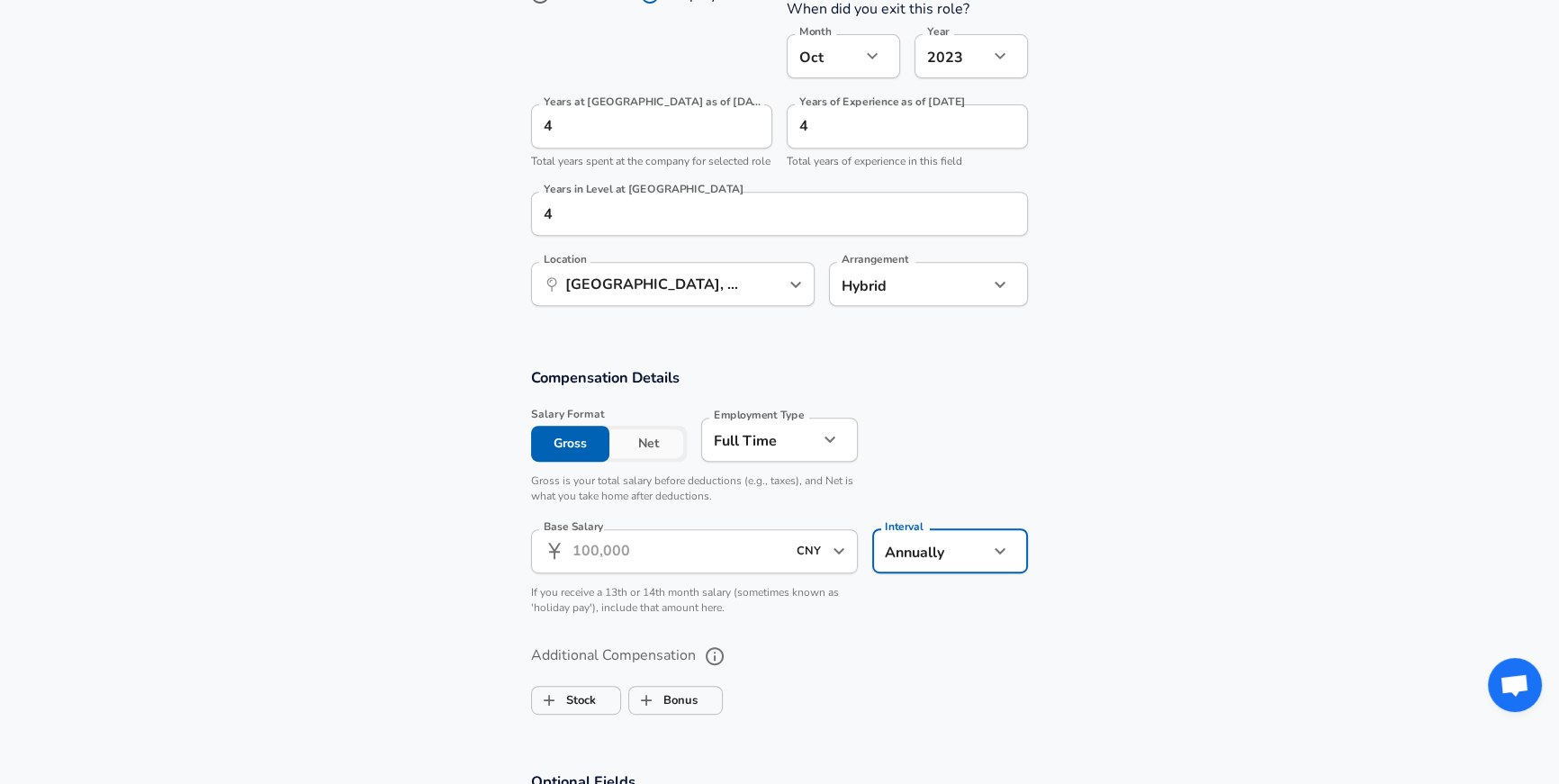
click at [658, 573] on input "Base Salary" at bounding box center [679, 551] width 214 height 44
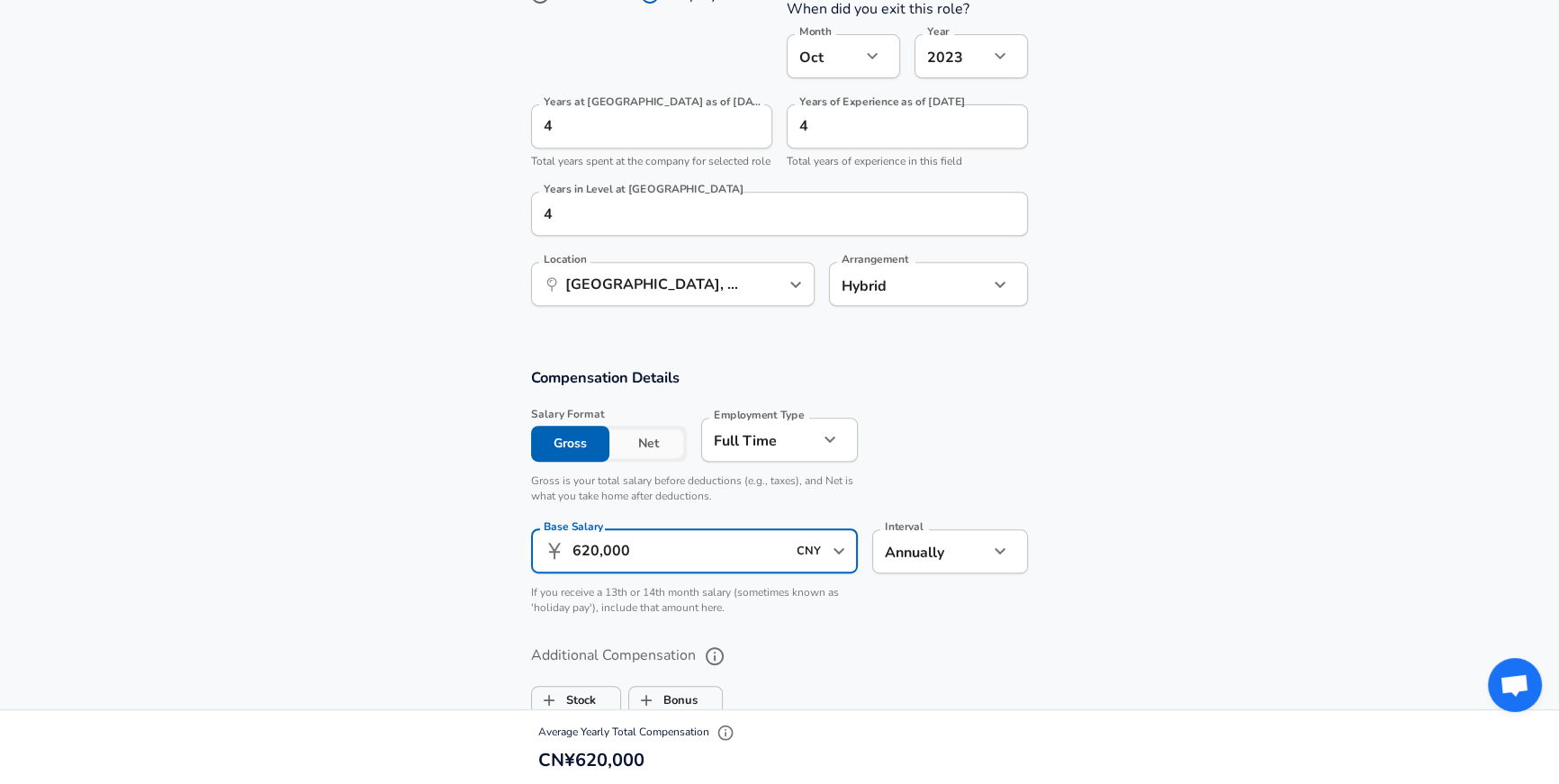
type input "620,000"
click at [1126, 582] on section "Compensation Details Salary Format Gross Net Employment Type [DEMOGRAPHIC_DATA]…" at bounding box center [780, 497] width 1559 height 259
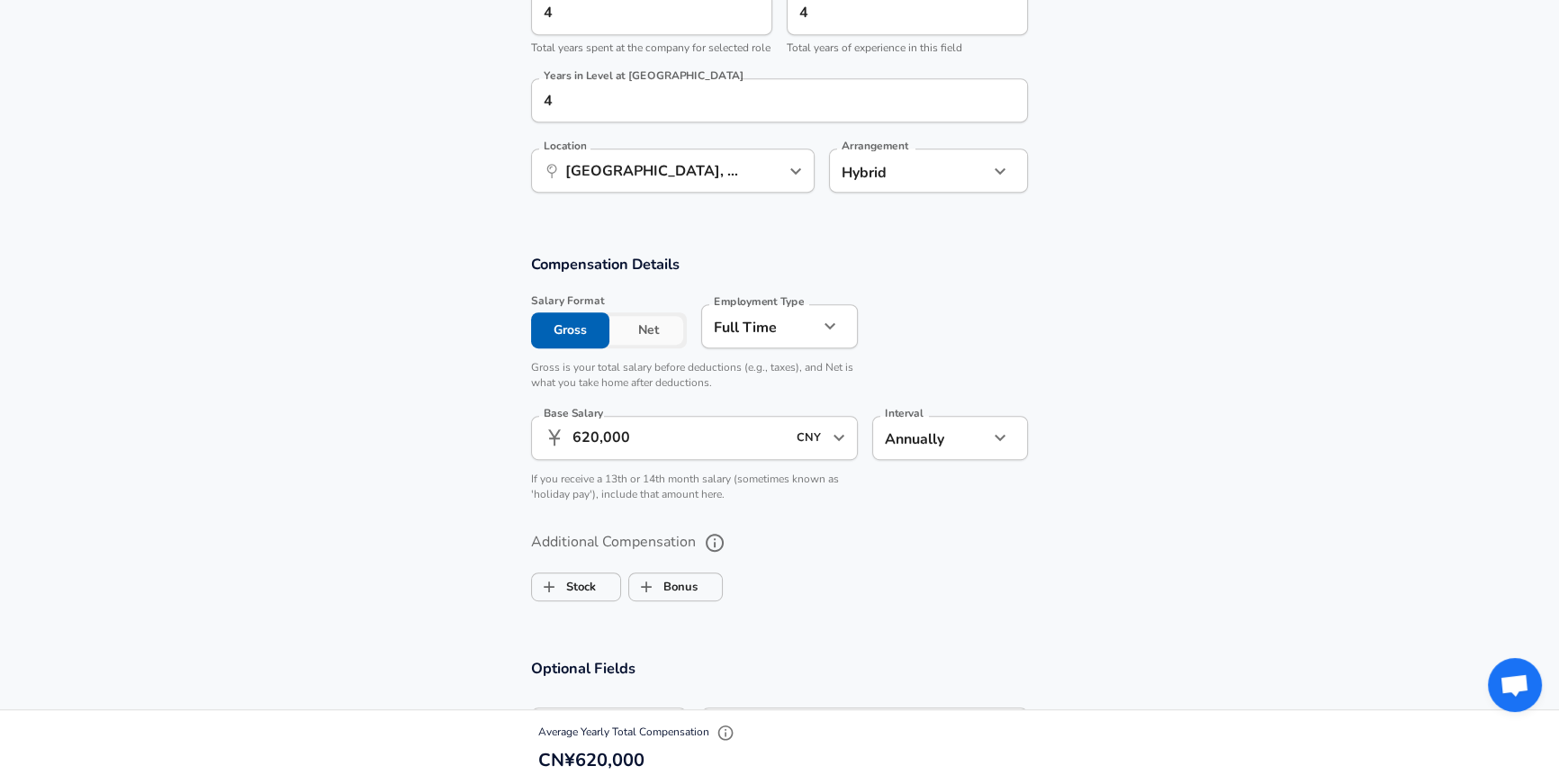
scroll to position [1082, 0]
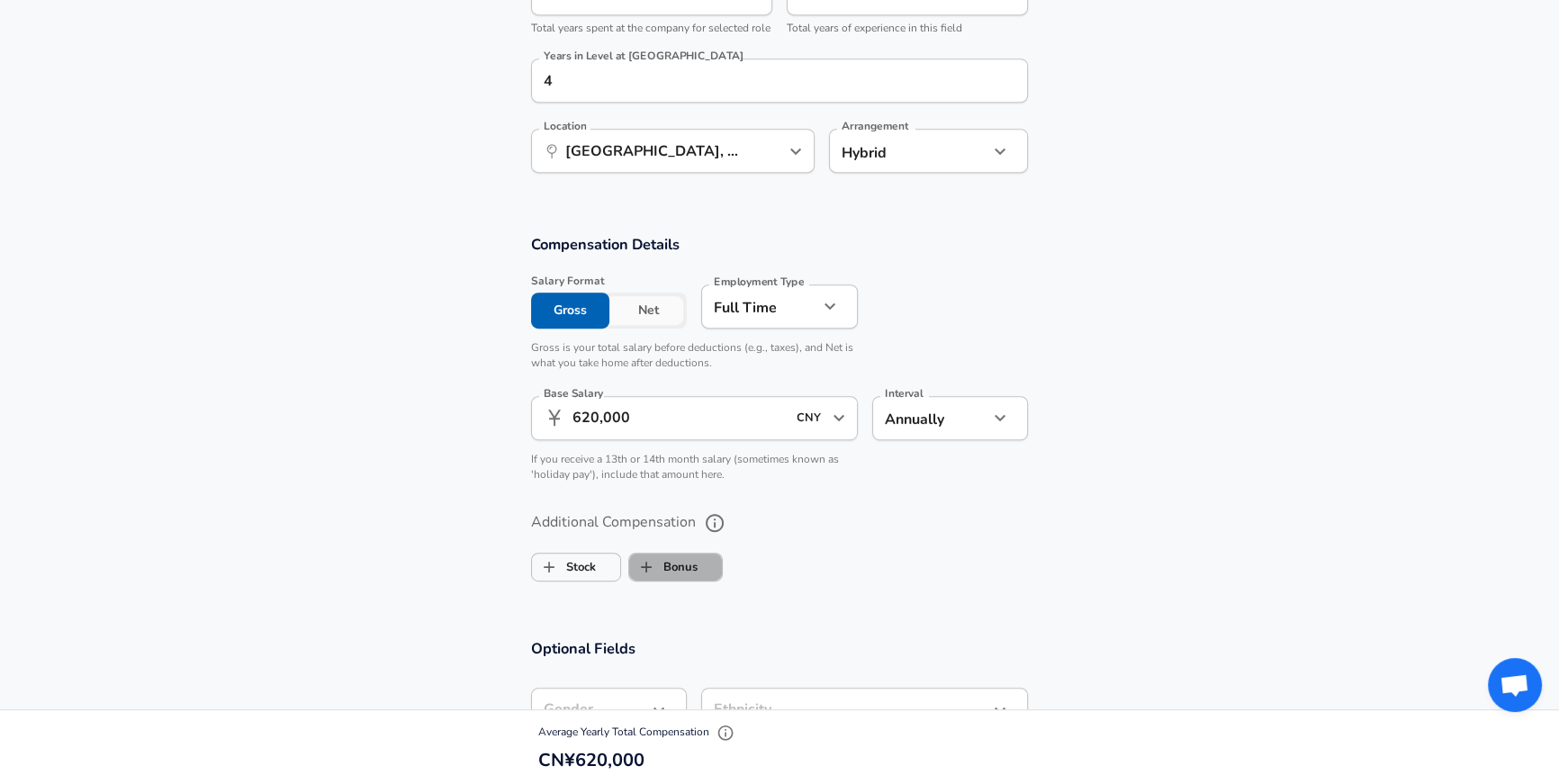
click at [696, 584] on label "Bonus" at bounding box center [663, 566] width 68 height 34
checkbox input "true"
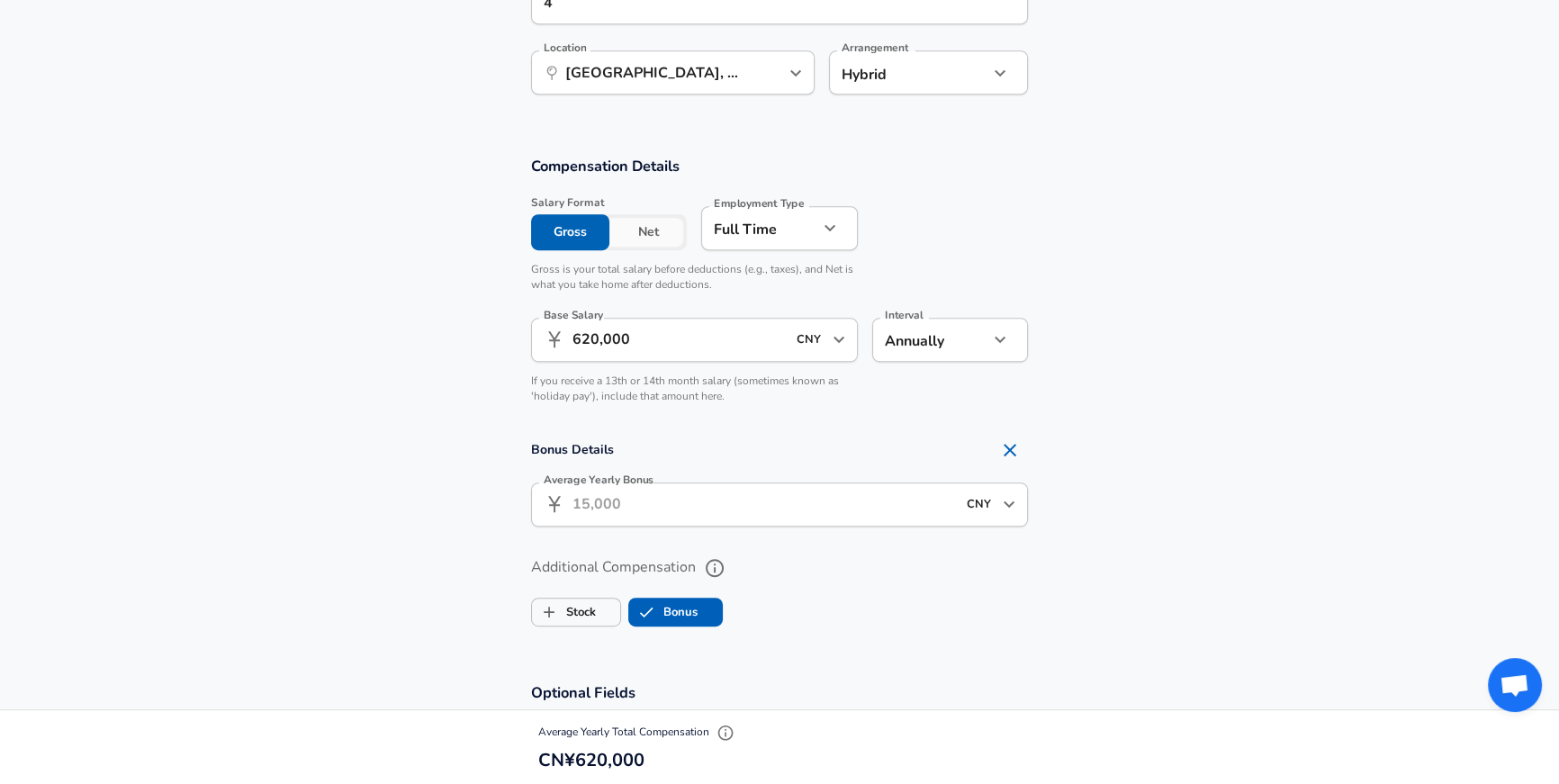
scroll to position [1164, 0]
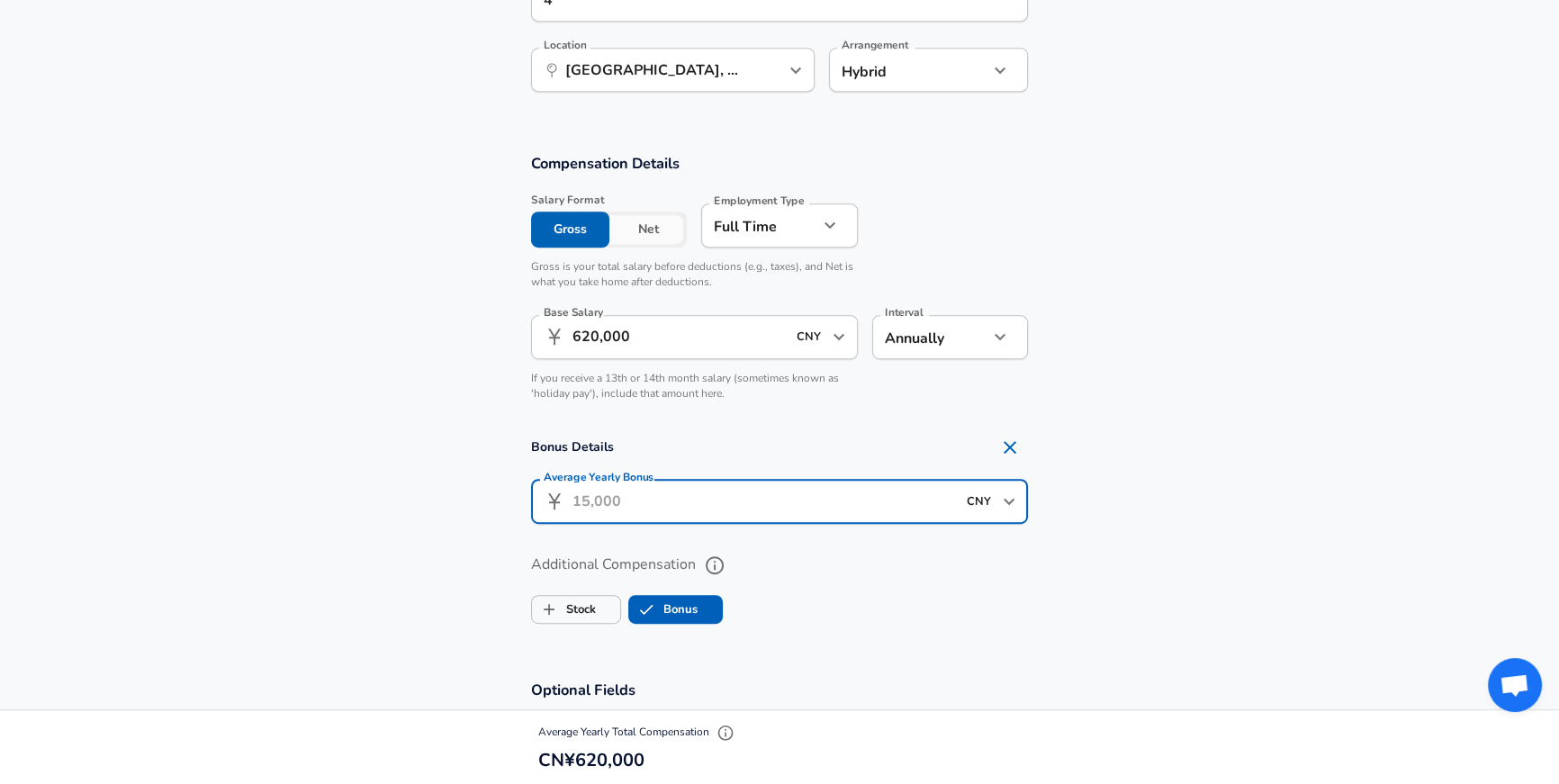
click at [903, 517] on input "Average Yearly Bonus" at bounding box center [764, 502] width 383 height 44
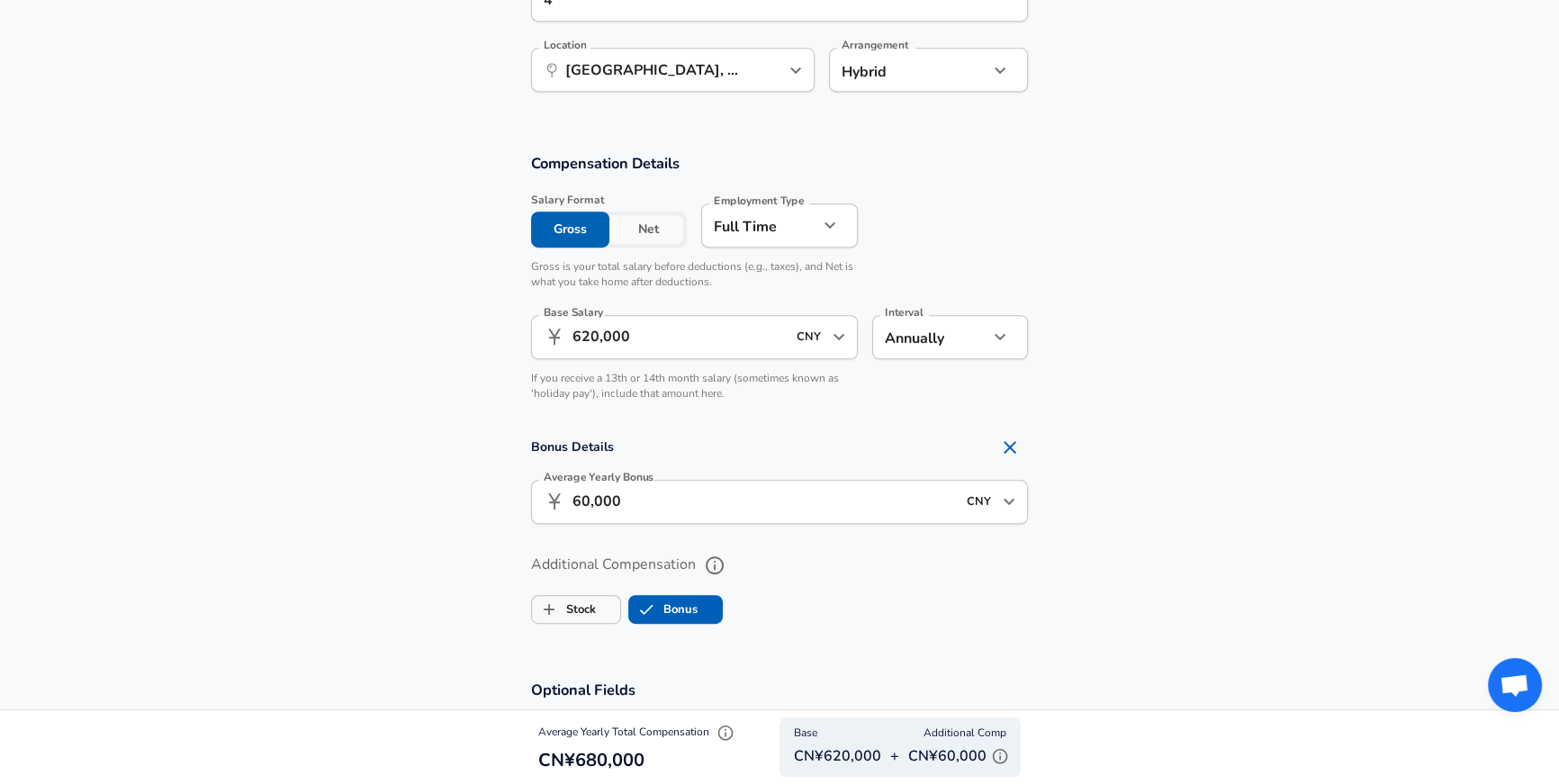
drag, startPoint x: 567, startPoint y: 519, endPoint x: 715, endPoint y: 526, distance: 148.2
click at [715, 524] on div "​ 60,000 CNY ​ Average Yearly Bonus" at bounding box center [780, 502] width 497 height 44
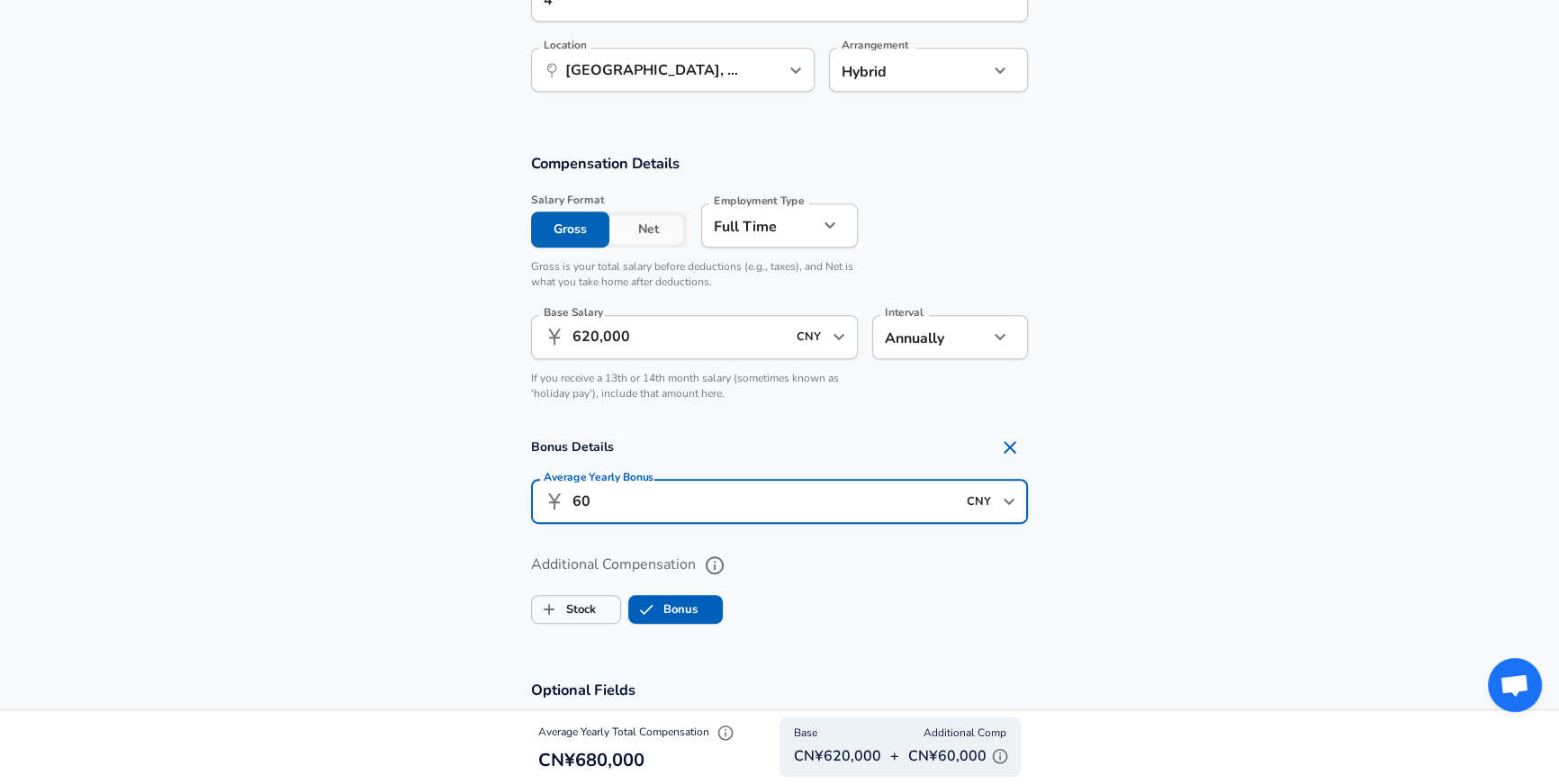
type input "6"
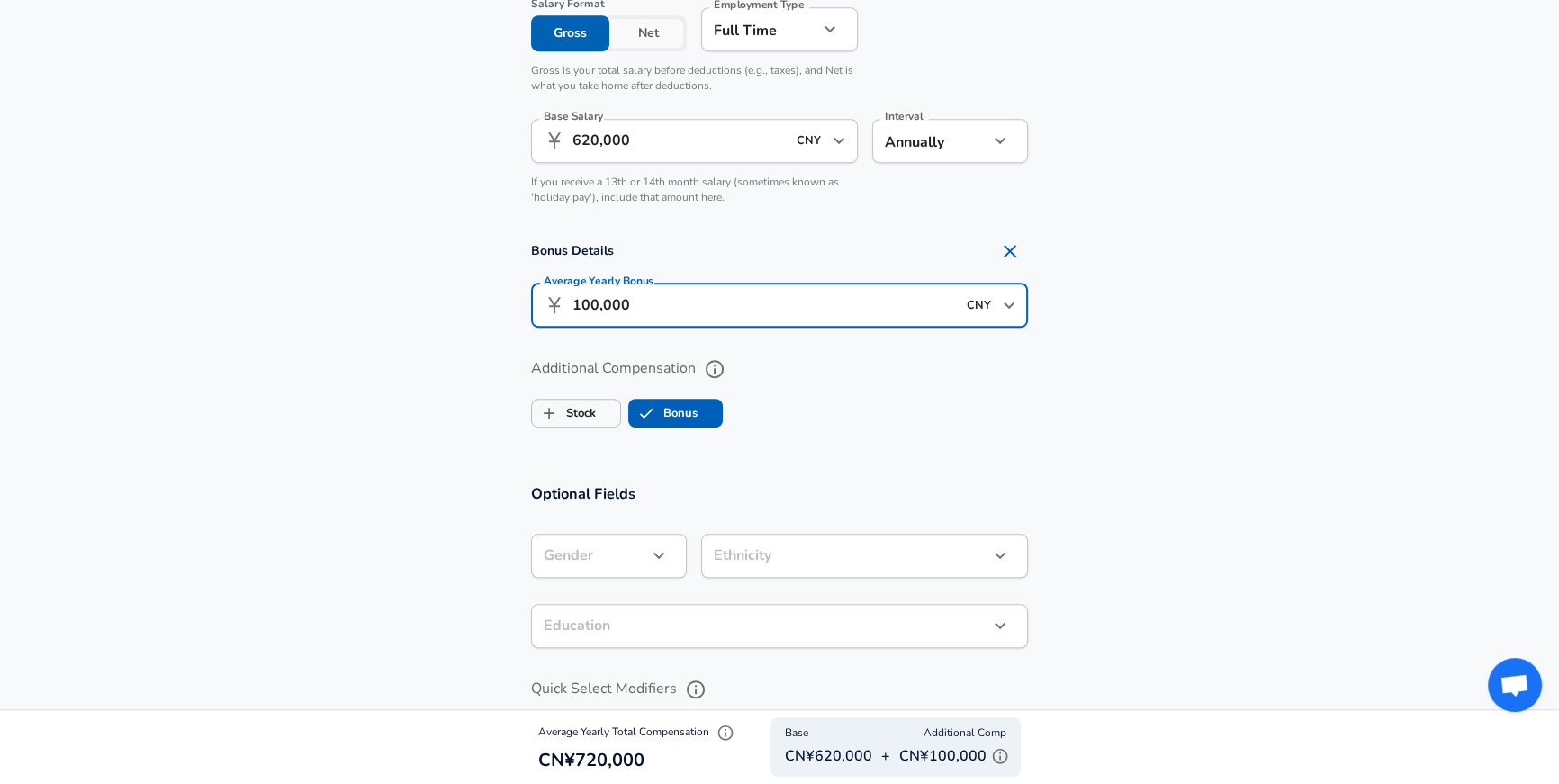
scroll to position [1365, 0]
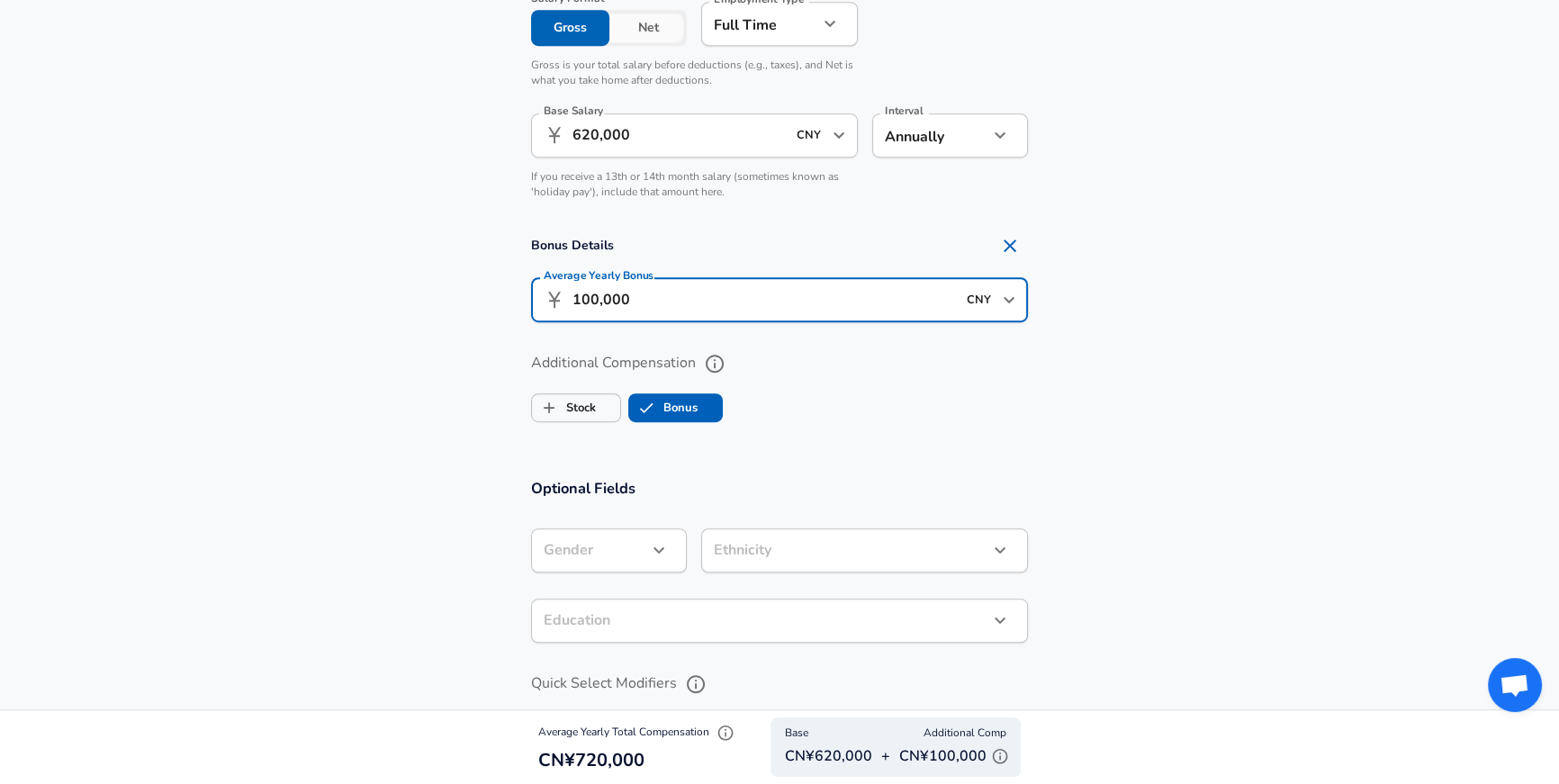
type input "100,000"
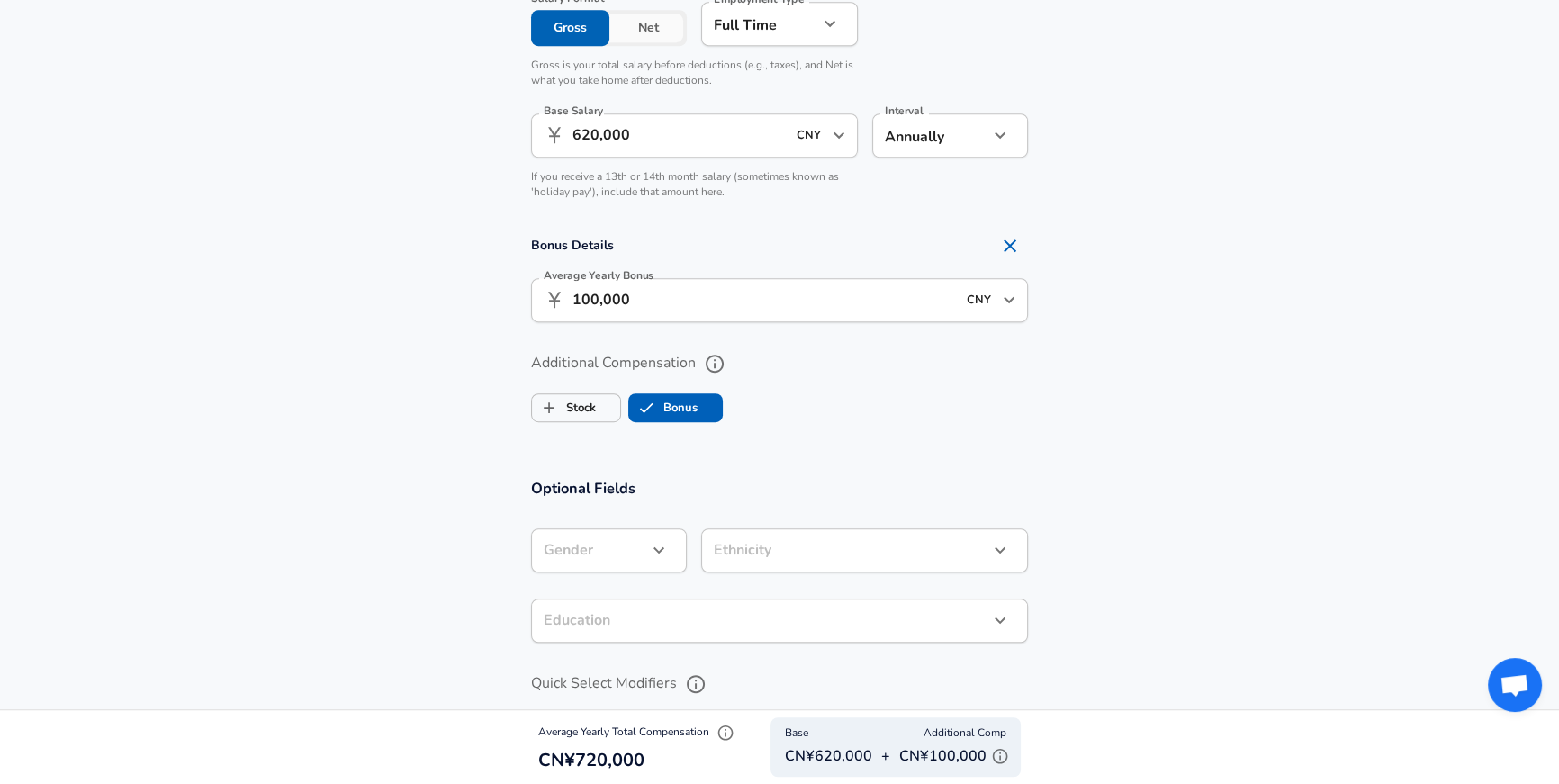
click at [828, 429] on div "Additional Compensation Stock Bonus" at bounding box center [780, 389] width 497 height 81
click at [702, 424] on span "Bonus" at bounding box center [675, 407] width 95 height 34
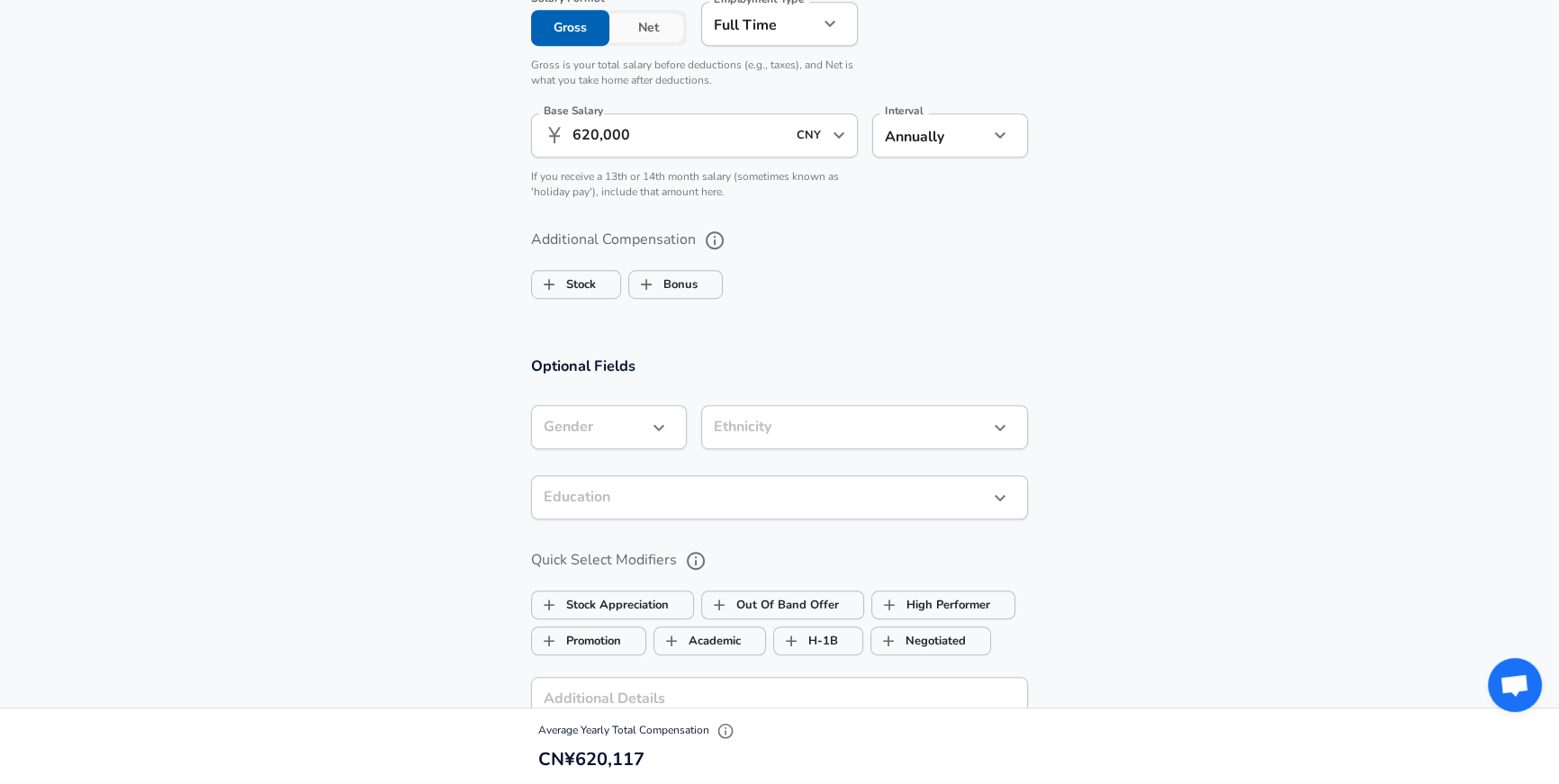
scroll to position [1362, 0]
click at [665, 300] on label "Bonus" at bounding box center [663, 287] width 68 height 34
checkbox input "true"
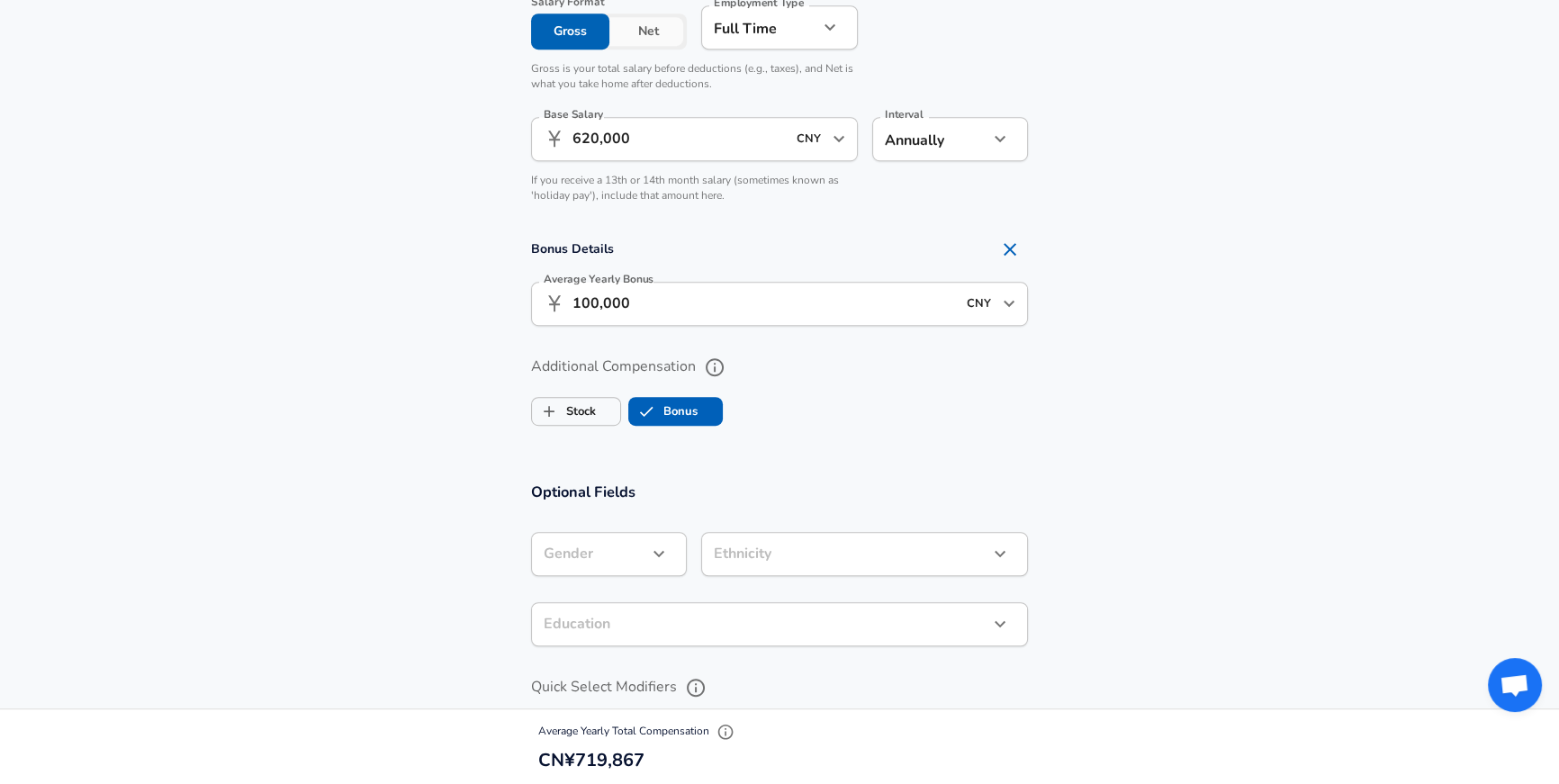
click at [1001, 425] on ul "Stock Bonus" at bounding box center [780, 407] width 497 height 36
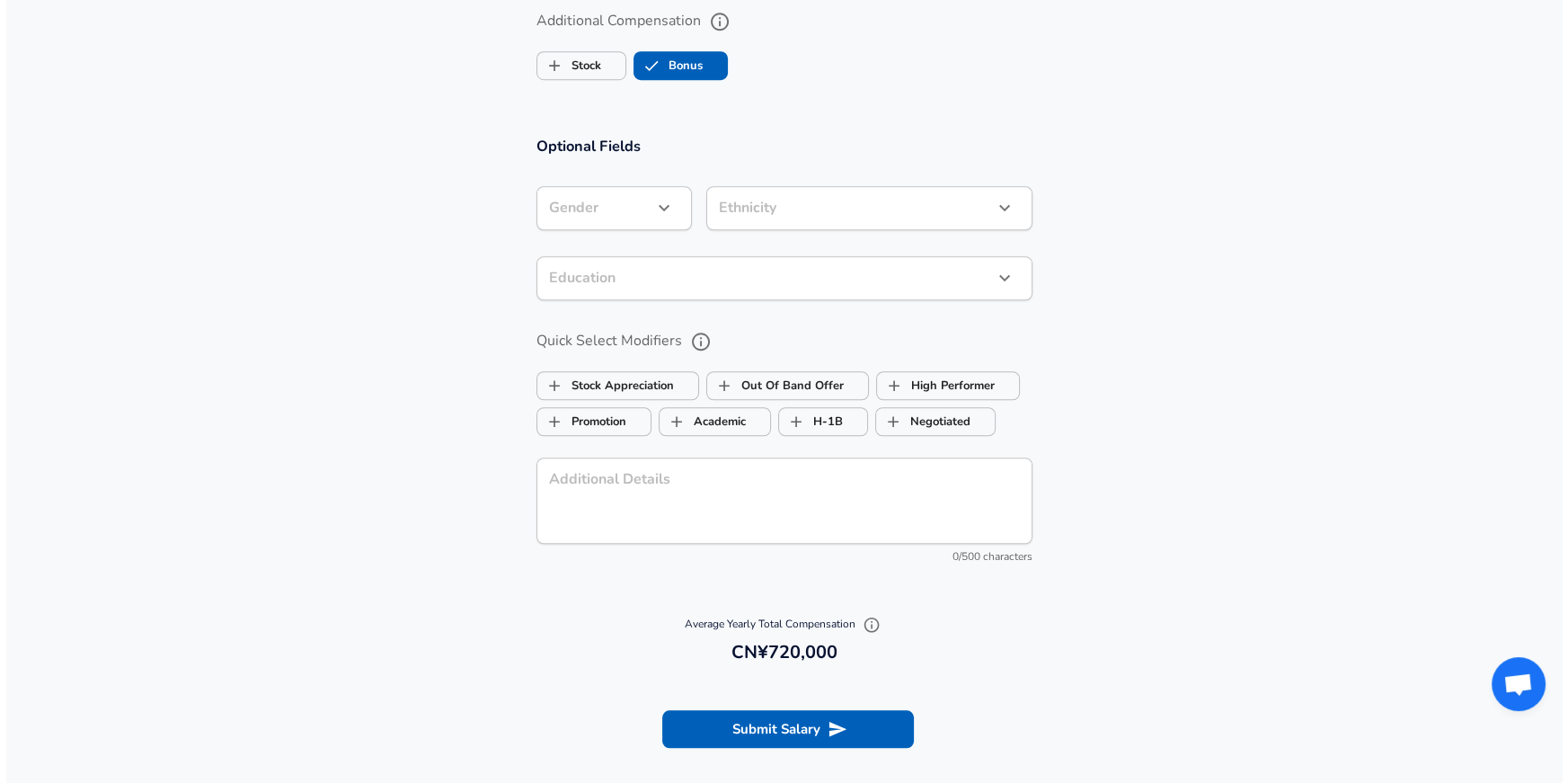
scroll to position [1708, 0]
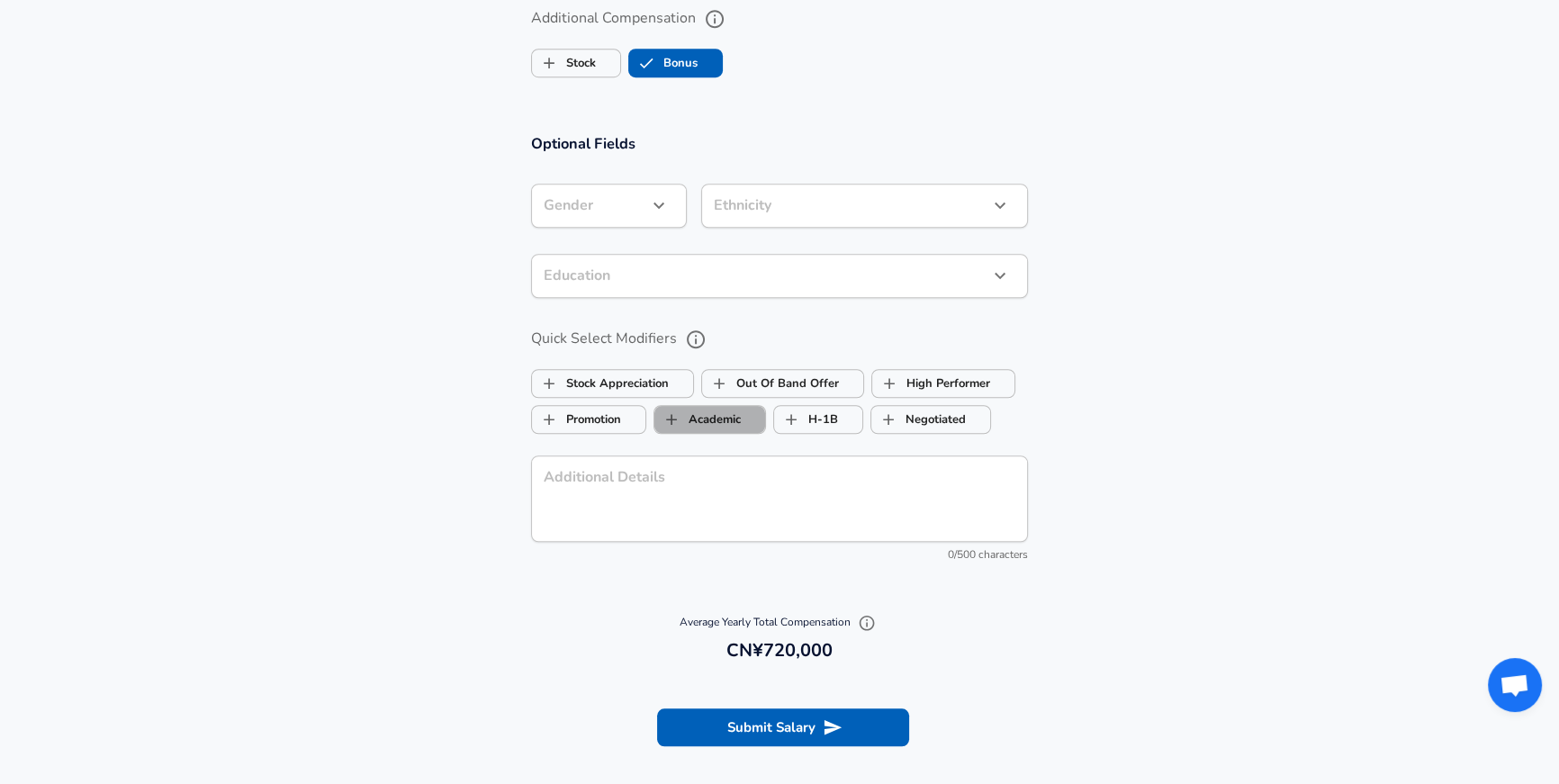
click at [722, 436] on label "Academic" at bounding box center [697, 419] width 87 height 34
checkbox input "true"
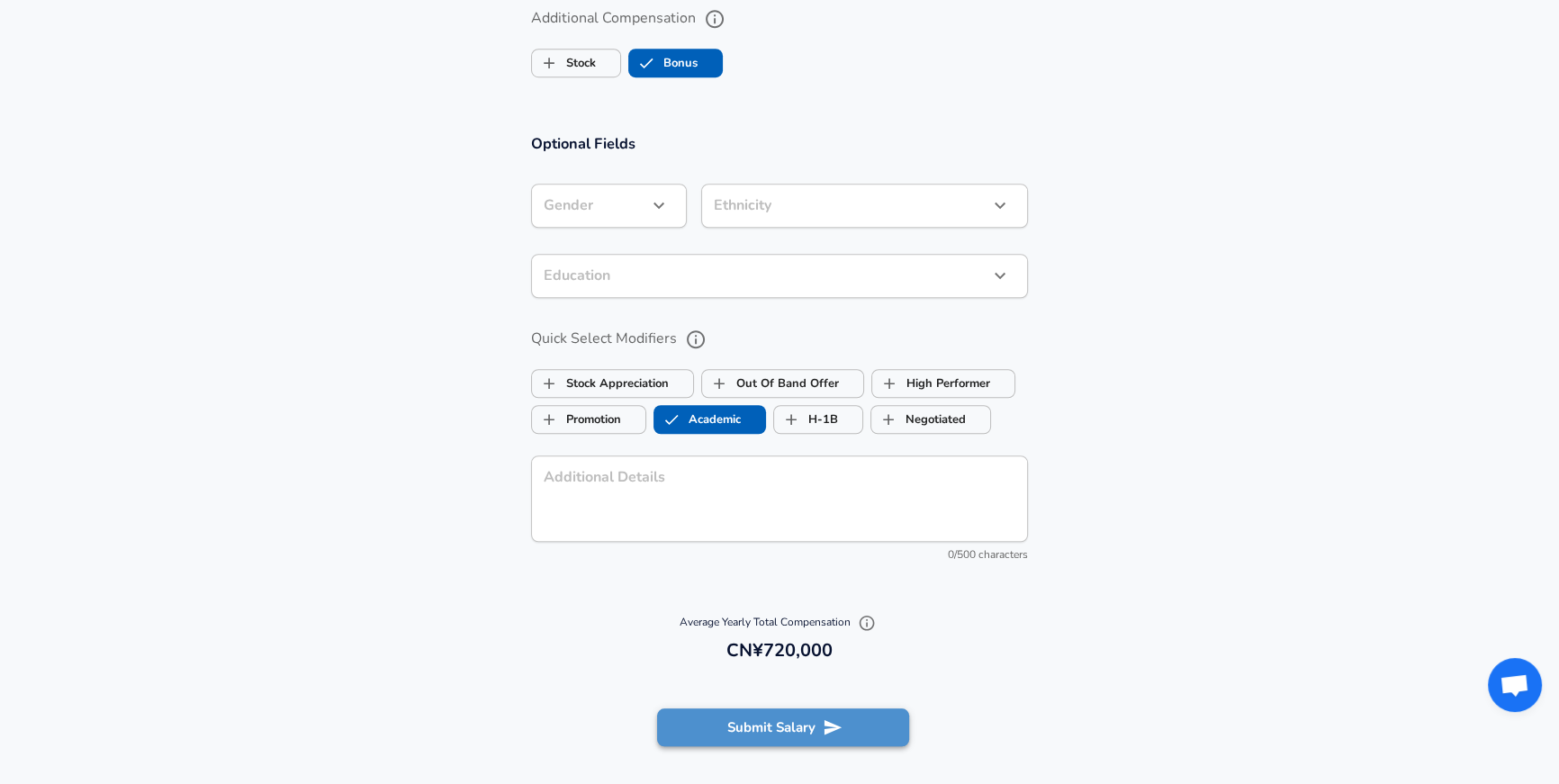
click at [794, 744] on button "Submit Salary" at bounding box center [783, 727] width 252 height 37
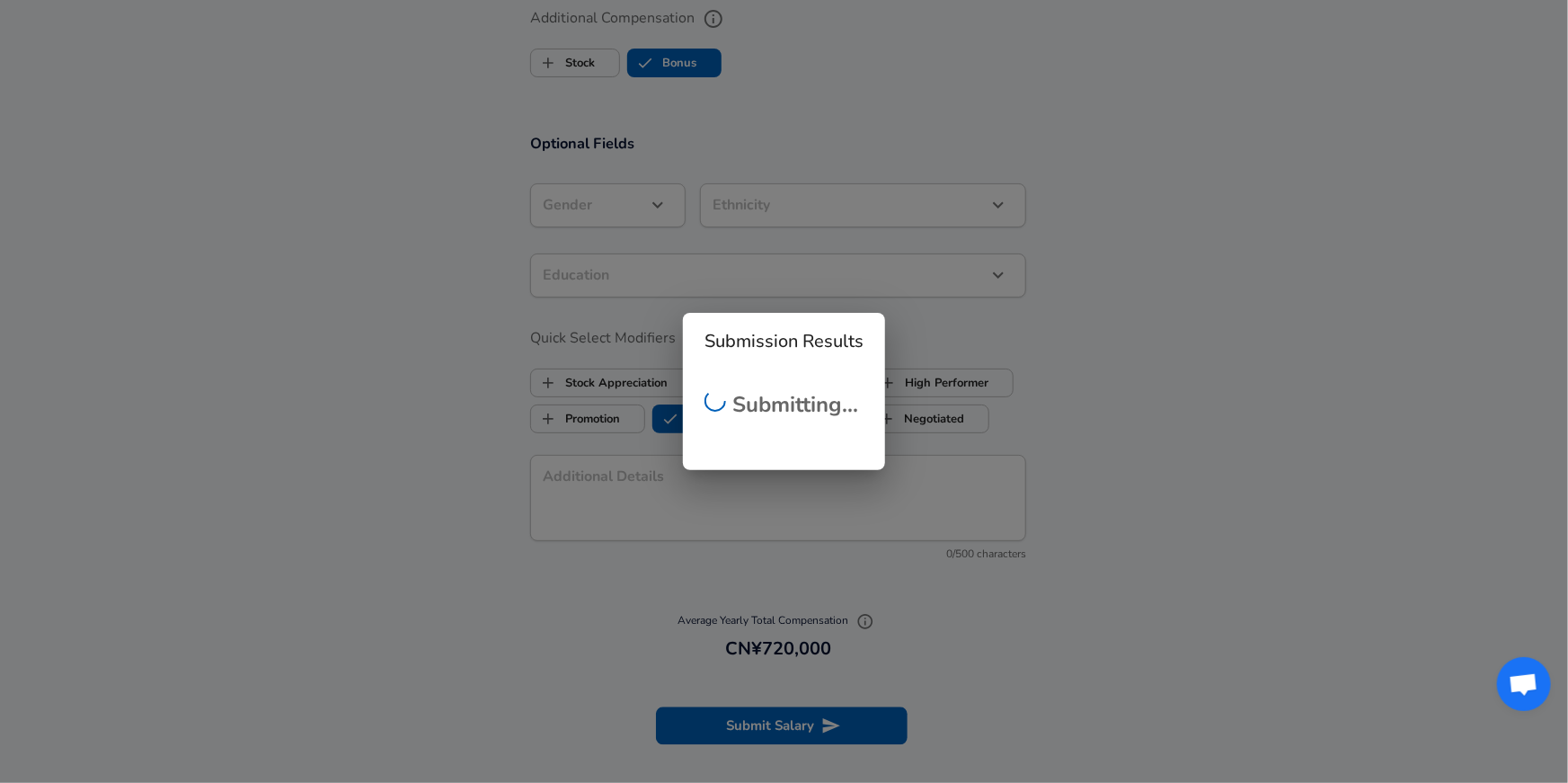
checkbox input "false"
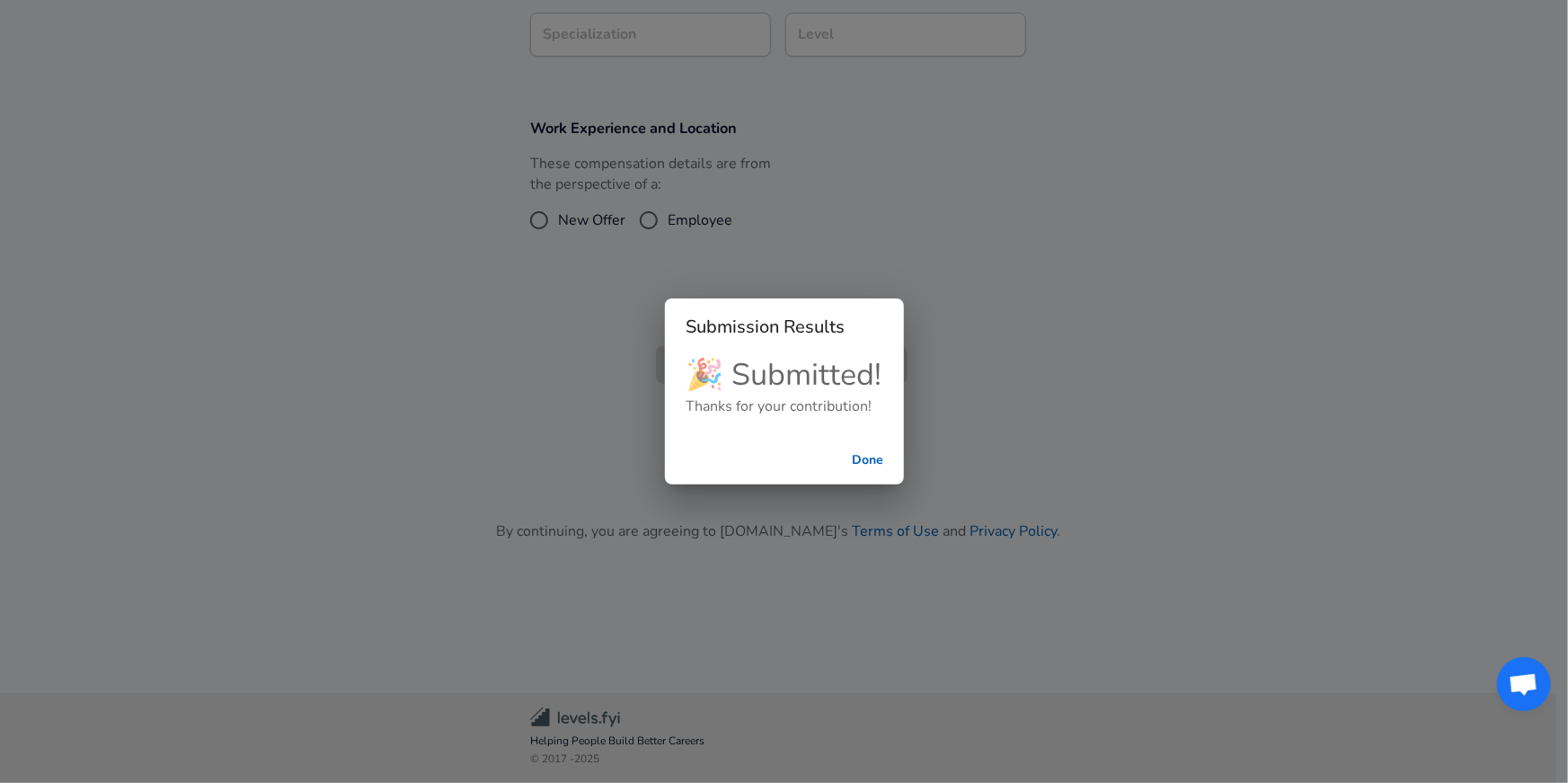
scroll to position [587, 0]
